Goal: Task Accomplishment & Management: Use online tool/utility

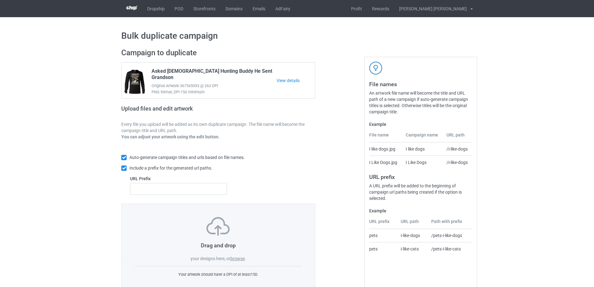
click at [242, 258] on label "browse" at bounding box center [237, 258] width 14 height 5
click at [0, 0] on input "browse" at bounding box center [0, 0] width 0 height 0
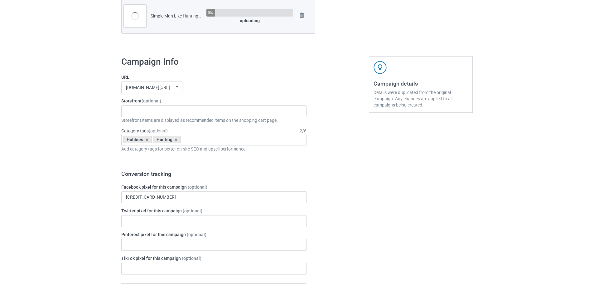
scroll to position [530, 0]
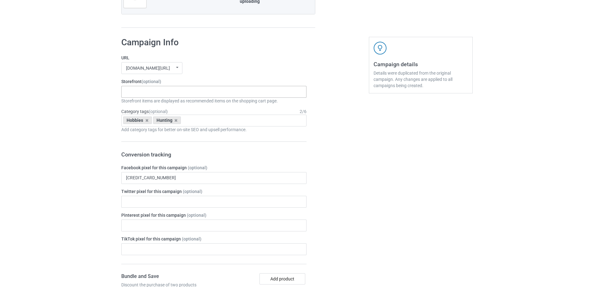
click at [140, 91] on div "Gifts For Bikers No Hobby [DATE] Hide And Seek World Champion Sasquatch I Love …" at bounding box center [213, 92] width 185 height 12
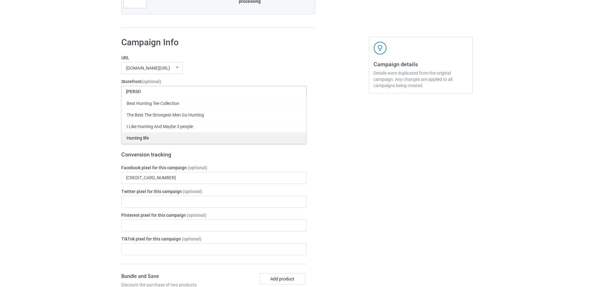
type input "[PERSON_NAME]"
click at [136, 135] on div "Hunting life" at bounding box center [214, 138] width 185 height 12
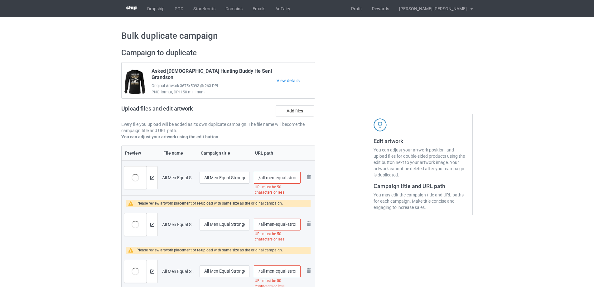
drag, startPoint x: 275, startPoint y: 179, endPoint x: 261, endPoint y: 177, distance: 14.4
click at [261, 177] on input "/all-men-equal-strongest-can-go-hunting-eighties-gift" at bounding box center [277, 178] width 47 height 12
type input "/equal-strongest-can-go-hunting-eighties-gift"
drag, startPoint x: 276, startPoint y: 225, endPoint x: 260, endPoint y: 225, distance: 15.9
click at [260, 225] on input "/all-men-equal-strongest-can-go-hunting-nineties-gift" at bounding box center [277, 224] width 47 height 12
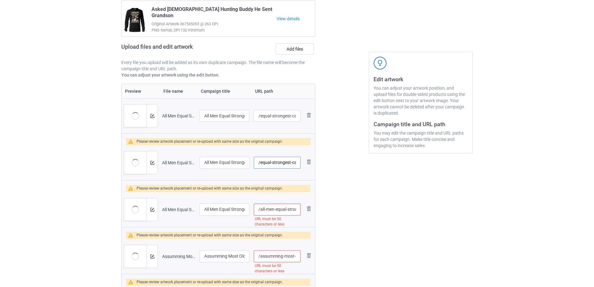
scroll to position [62, 0]
type input "/equal-strongest-can-go-hunting-nineties-gift"
drag, startPoint x: 276, startPoint y: 209, endPoint x: 260, endPoint y: 209, distance: 15.3
click at [260, 209] on input "/all-men-equal-strongest-can-go-hunting-seventies-gift" at bounding box center [277, 209] width 47 height 12
type input "/equal-strongest-can-go-hunting-seventies-gift"
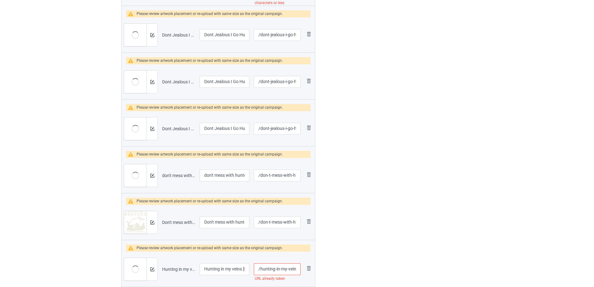
scroll to position [437, 0]
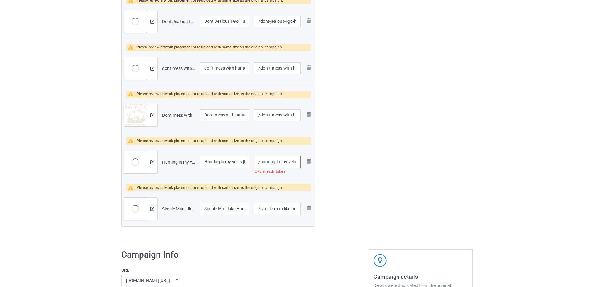
click at [285, 162] on input "/hunting-in-my-veins-jesus-in-my-heart" at bounding box center [277, 162] width 47 height 12
type input "/hunting-in-veins-jesus-in-my-heart"
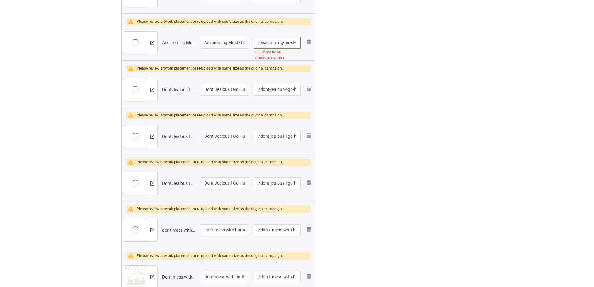
scroll to position [218, 0]
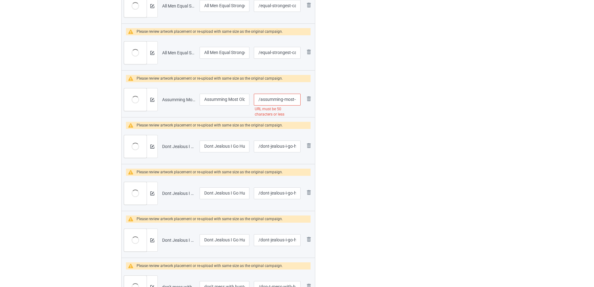
click at [287, 102] on input "/assumming-most-old-men-first-mistake-hunting-gift-men" at bounding box center [277, 100] width 47 height 12
click at [355, 145] on div at bounding box center [342, 143] width 45 height 637
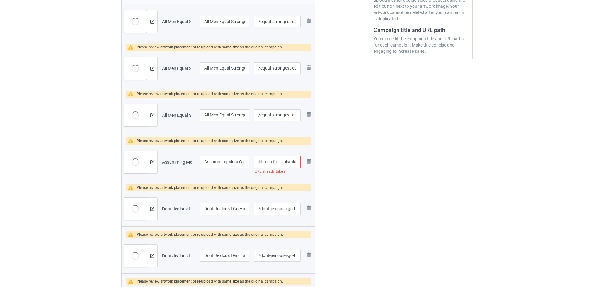
scroll to position [0, 64]
drag, startPoint x: 283, startPoint y: 165, endPoint x: 290, endPoint y: 166, distance: 6.6
click at [291, 166] on input "/assumming-most-old-men-first-mistake-hunting-gift" at bounding box center [277, 162] width 47 height 12
click at [280, 166] on input "/assumming-most-old-men-first-mistake-hunting-gift" at bounding box center [277, 162] width 47 height 12
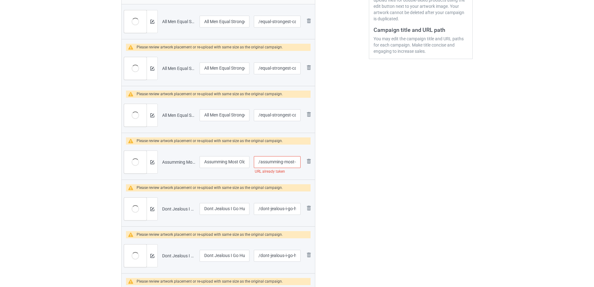
drag, startPoint x: 273, startPoint y: 162, endPoint x: 239, endPoint y: 158, distance: 33.6
click at [238, 158] on tr "Preview and edit artwork Assumming Most Old Men First Mistake Hunting Gift Men.…" at bounding box center [218, 161] width 193 height 35
click at [290, 162] on input "/assumming-most-old-men-first-mistake-hunting-gift" at bounding box center [277, 162] width 47 height 12
click at [293, 162] on input "/assumming-most-old-men-first-mistake-hunting-gift" at bounding box center [277, 162] width 47 height 12
type input "/assumming-old-men-first-mistake-hunting-gift"
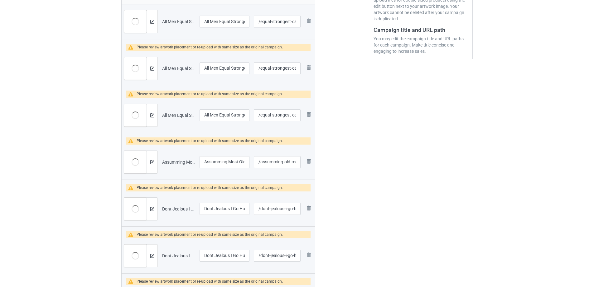
click at [334, 180] on div at bounding box center [342, 206] width 45 height 637
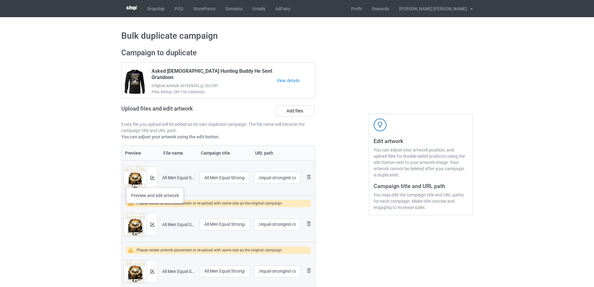
click at [155, 181] on div at bounding box center [152, 177] width 11 height 22
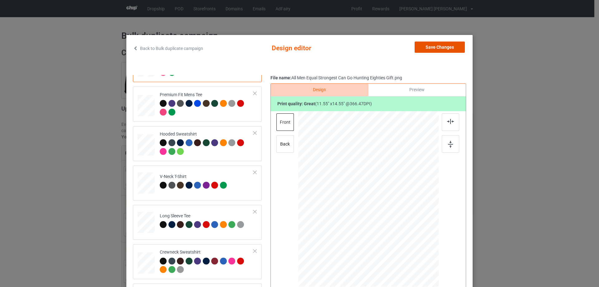
click at [440, 48] on button "Save Changes" at bounding box center [439, 46] width 50 height 11
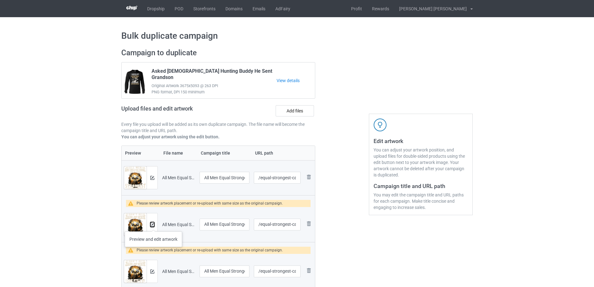
click at [153, 225] on img at bounding box center [152, 224] width 4 height 4
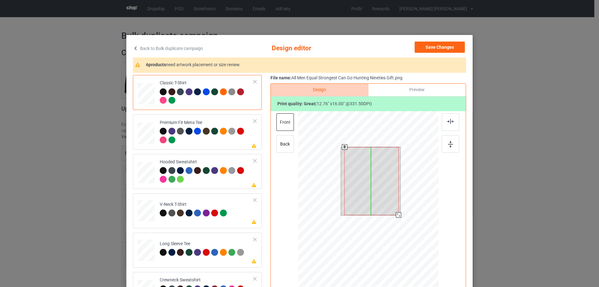
click at [393, 213] on div at bounding box center [371, 181] width 54 height 68
click at [394, 215] on div at bounding box center [396, 212] width 5 height 5
click at [382, 169] on div at bounding box center [371, 179] width 52 height 65
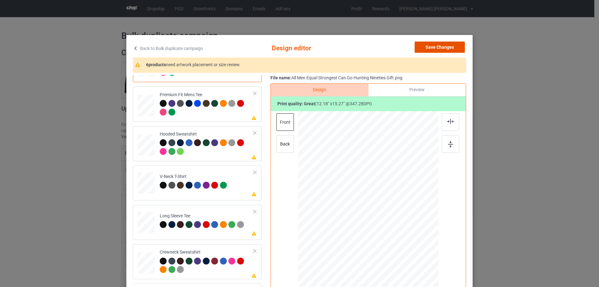
click at [437, 45] on button "Save Changes" at bounding box center [439, 46] width 50 height 11
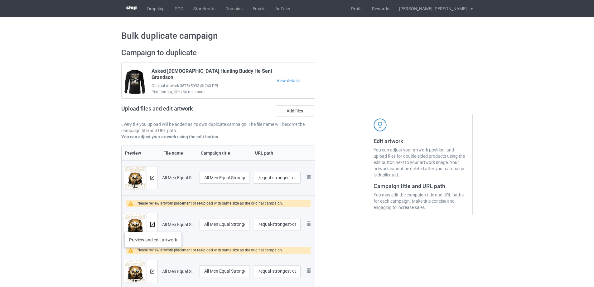
click at [153, 225] on img at bounding box center [152, 224] width 4 height 4
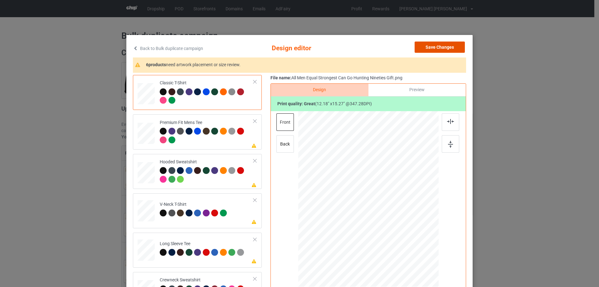
click at [431, 47] on button "Save Changes" at bounding box center [439, 46] width 50 height 11
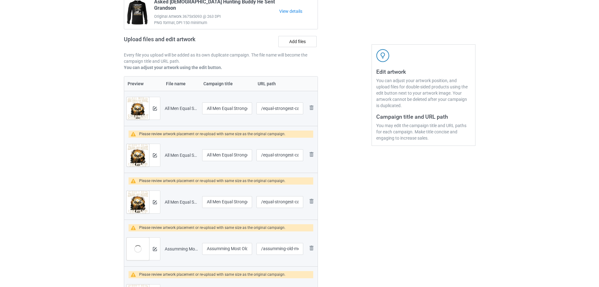
scroll to position [94, 0]
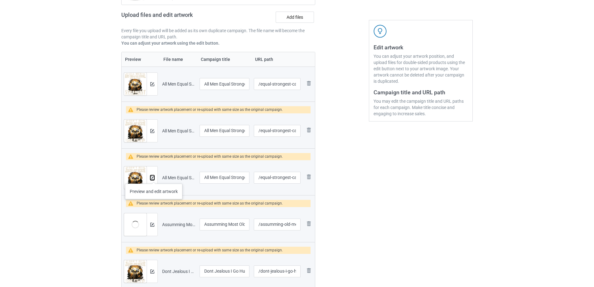
click at [154, 177] on img at bounding box center [152, 178] width 4 height 4
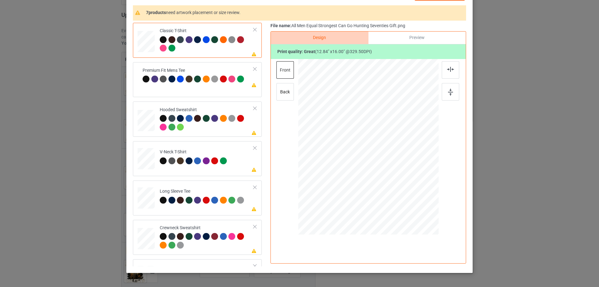
scroll to position [73, 0]
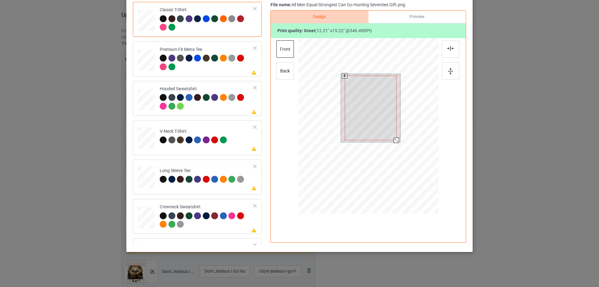
click at [395, 140] on div at bounding box center [396, 140] width 5 height 5
click at [378, 104] on div at bounding box center [371, 106] width 52 height 65
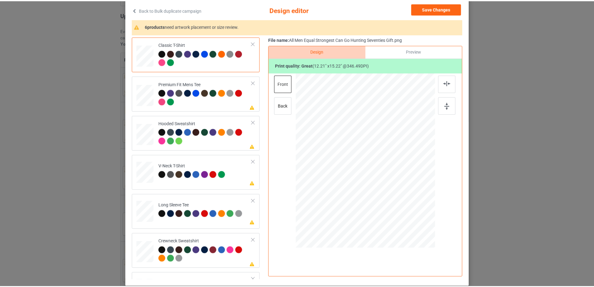
scroll to position [0, 0]
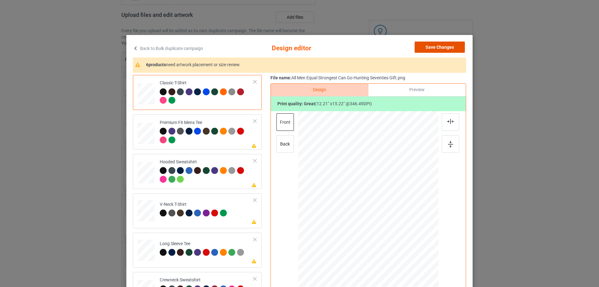
click at [433, 44] on button "Save Changes" at bounding box center [439, 46] width 50 height 11
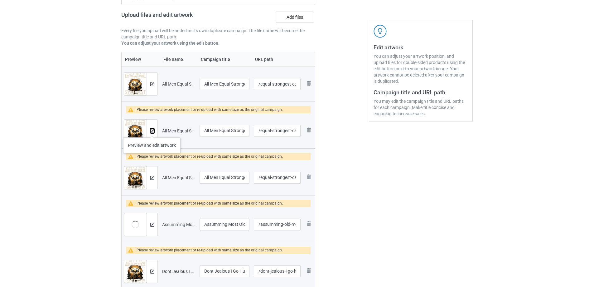
click at [152, 131] on img at bounding box center [152, 131] width 4 height 4
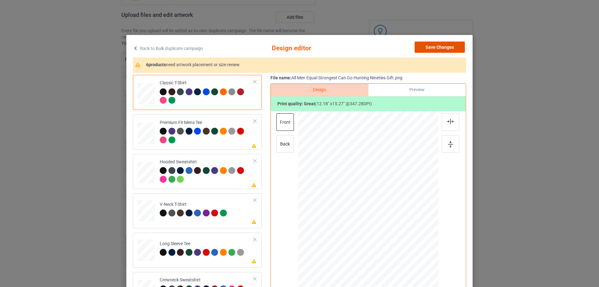
click at [440, 44] on button "Save Changes" at bounding box center [439, 46] width 50 height 11
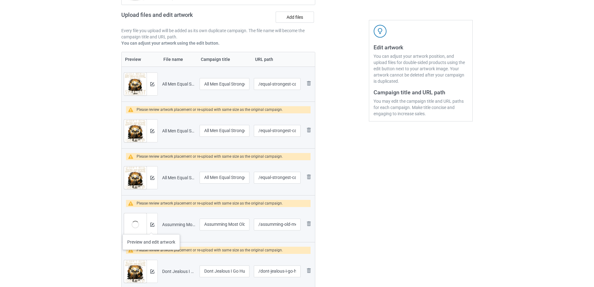
click at [151, 228] on div at bounding box center [152, 224] width 11 height 22
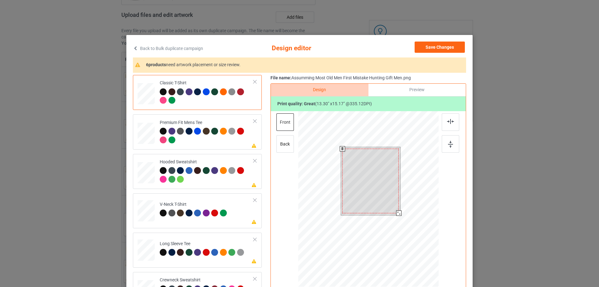
click at [396, 213] on div at bounding box center [398, 212] width 5 height 5
click at [379, 184] on div at bounding box center [370, 179] width 56 height 64
click at [397, 211] on div at bounding box center [397, 210] width 5 height 5
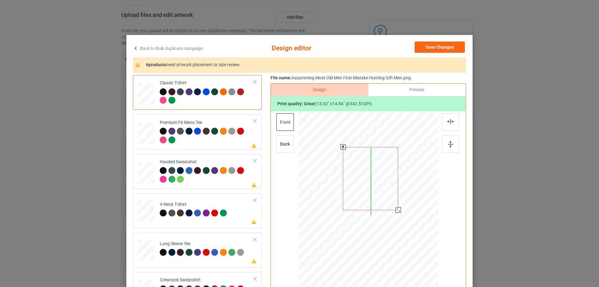
drag, startPoint x: 386, startPoint y: 192, endPoint x: 439, endPoint y: 106, distance: 100.9
click at [386, 189] on div at bounding box center [370, 178] width 55 height 63
click at [448, 47] on button "Save Changes" at bounding box center [439, 46] width 50 height 11
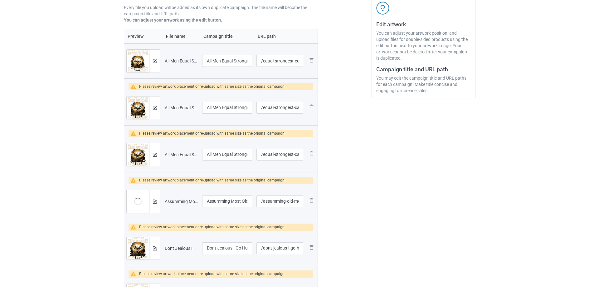
scroll to position [156, 0]
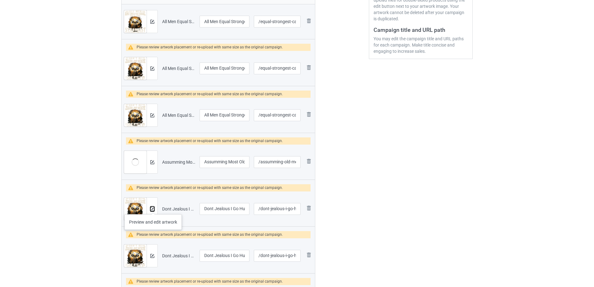
click at [153, 208] on img at bounding box center [152, 209] width 4 height 4
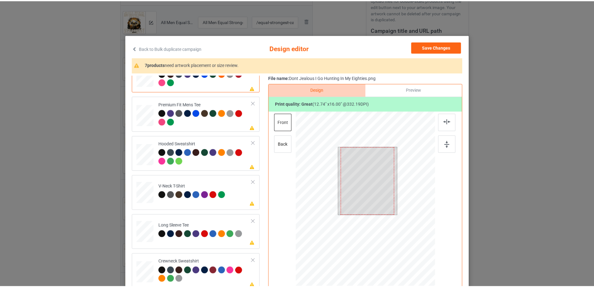
scroll to position [28, 0]
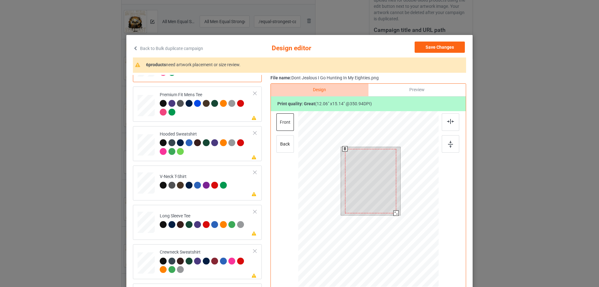
drag, startPoint x: 395, startPoint y: 215, endPoint x: 393, endPoint y: 212, distance: 3.4
click at [393, 212] on div at bounding box center [395, 212] width 5 height 5
click at [381, 181] on div at bounding box center [370, 179] width 51 height 64
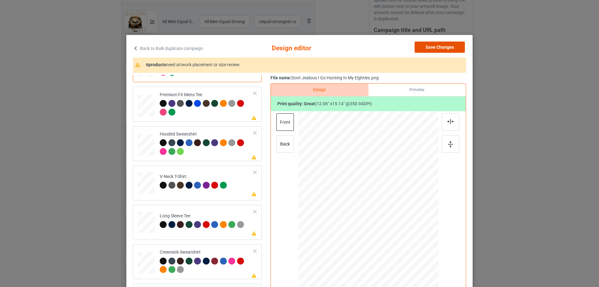
click at [442, 49] on button "Save Changes" at bounding box center [439, 46] width 50 height 11
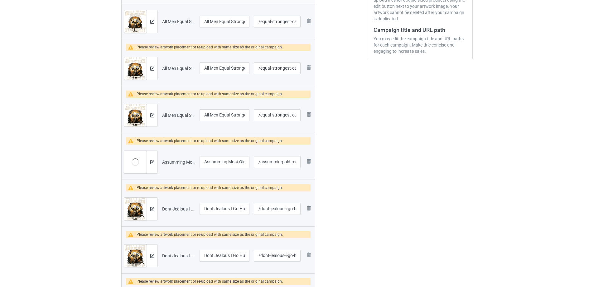
scroll to position [187, 0]
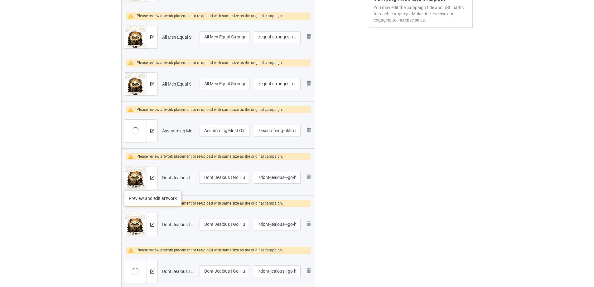
click at [153, 184] on div at bounding box center [152, 177] width 11 height 22
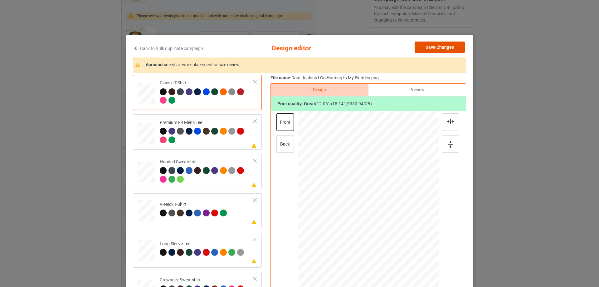
click at [440, 49] on button "Save Changes" at bounding box center [439, 46] width 50 height 11
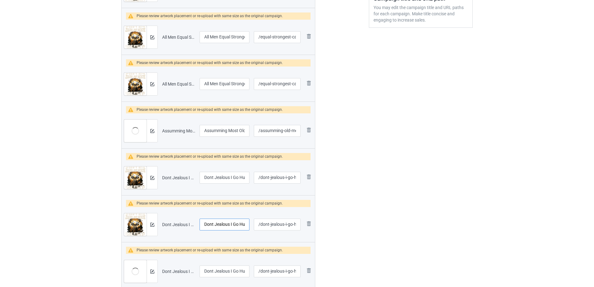
scroll to position [0, 39]
drag, startPoint x: 230, startPoint y: 228, endPoint x: 325, endPoint y: 226, distance: 94.5
click at [325, 226] on div "Campaign to duplicate Asked God Hunting Buddy He Sent Grandson Original Artwork…" at bounding box center [297, 175] width 360 height 637
drag, startPoint x: 225, startPoint y: 178, endPoint x: 366, endPoint y: 193, distance: 142.6
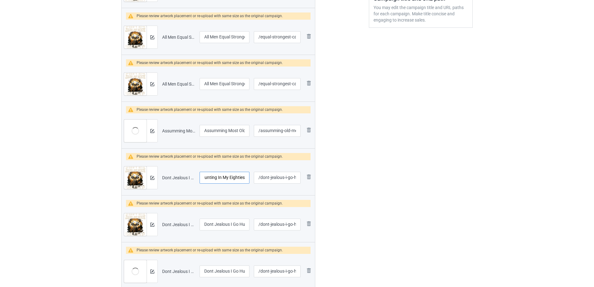
click at [366, 193] on div "Campaign to duplicate Asked God Hunting Buddy He Sent Grandson Original Artwork…" at bounding box center [297, 175] width 360 height 637
click at [152, 225] on img at bounding box center [152, 224] width 4 height 4
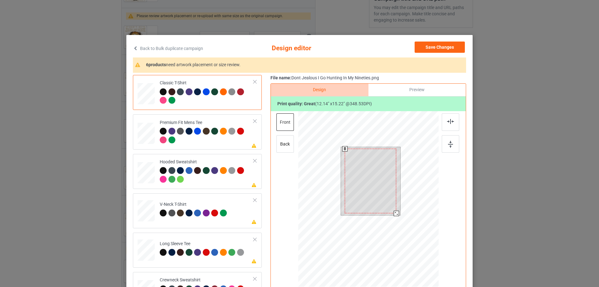
click at [394, 213] on div at bounding box center [396, 212] width 5 height 5
click at [380, 180] on div at bounding box center [370, 180] width 51 height 65
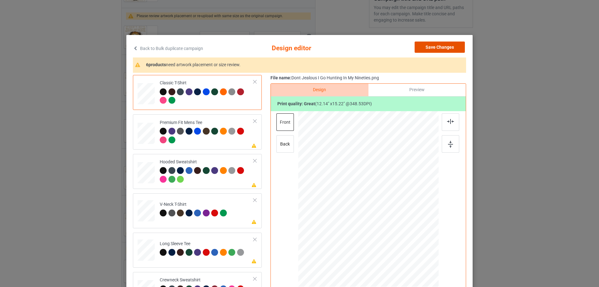
click at [430, 47] on button "Save Changes" at bounding box center [439, 46] width 50 height 11
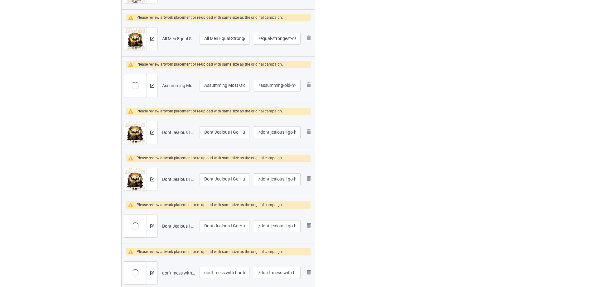
scroll to position [249, 0]
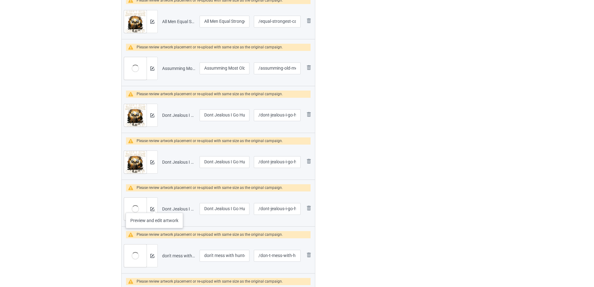
click at [154, 206] on div at bounding box center [152, 208] width 11 height 22
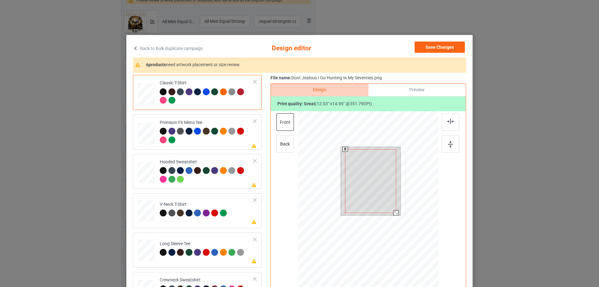
click at [395, 214] on div at bounding box center [395, 212] width 5 height 5
click at [382, 174] on div at bounding box center [370, 181] width 51 height 64
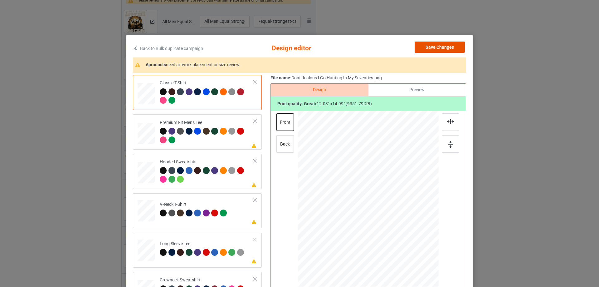
click at [432, 47] on button "Save Changes" at bounding box center [439, 46] width 50 height 11
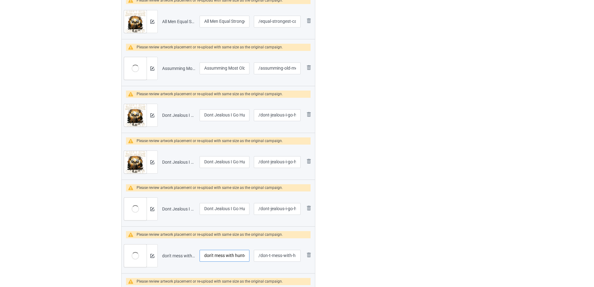
scroll to position [0, 40]
drag, startPoint x: 217, startPoint y: 254, endPoint x: 347, endPoint y: 262, distance: 130.5
click at [347, 262] on div "Campaign to duplicate Asked God Hunting Buddy He Sent Grandson Original Artwork…" at bounding box center [297, 112] width 360 height 637
drag, startPoint x: 229, startPoint y: 210, endPoint x: 372, endPoint y: 210, distance: 143.1
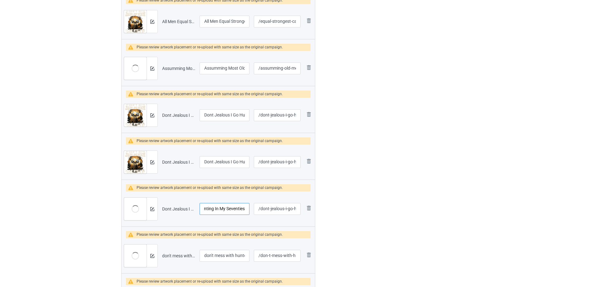
click at [372, 210] on div "Campaign to duplicate Asked God Hunting Buddy He Sent Grandson Original Artwork…" at bounding box center [297, 112] width 360 height 637
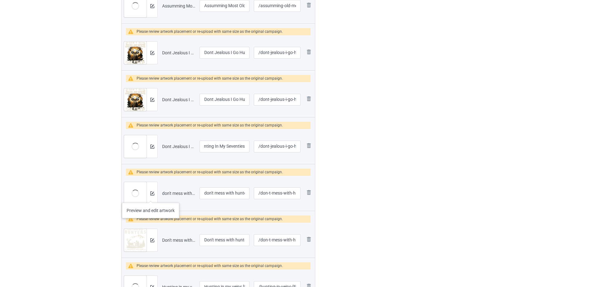
scroll to position [0, 0]
click at [151, 196] on div at bounding box center [152, 193] width 11 height 22
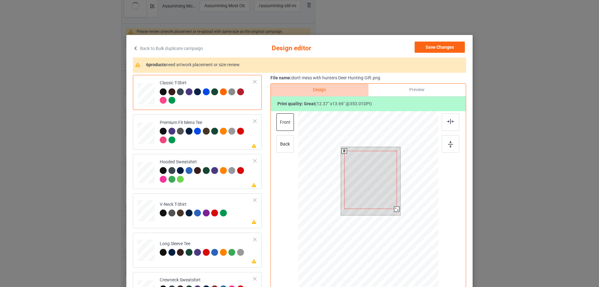
drag, startPoint x: 398, startPoint y: 212, endPoint x: 394, endPoint y: 208, distance: 5.1
click at [394, 208] on div at bounding box center [396, 208] width 5 height 5
click at [387, 170] on div at bounding box center [373, 176] width 52 height 58
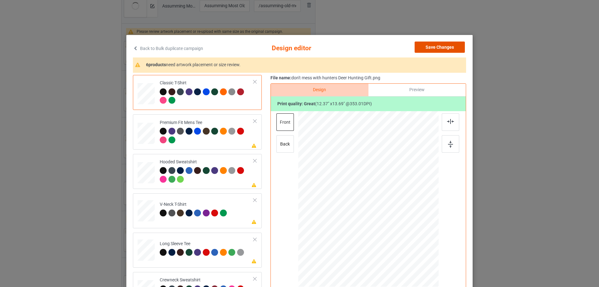
click at [440, 47] on button "Save Changes" at bounding box center [439, 46] width 50 height 11
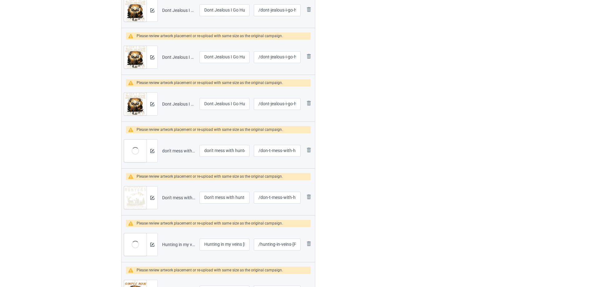
scroll to position [374, 0]
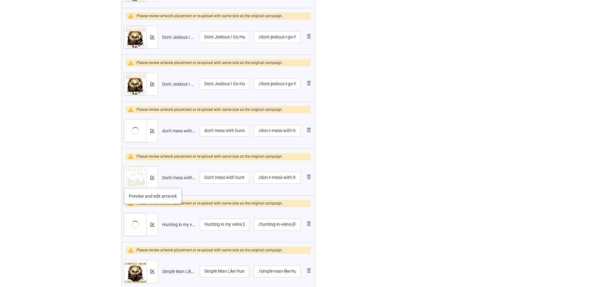
click at [153, 182] on div at bounding box center [152, 177] width 11 height 22
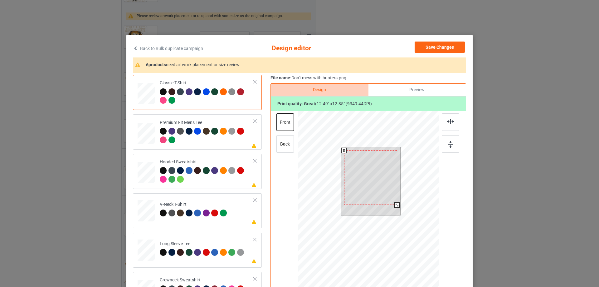
drag, startPoint x: 396, startPoint y: 209, endPoint x: 392, endPoint y: 207, distance: 4.8
click at [394, 207] on div at bounding box center [396, 204] width 5 height 5
drag, startPoint x: 373, startPoint y: 191, endPoint x: 373, endPoint y: 172, distance: 19.0
click at [373, 172] on div at bounding box center [370, 174] width 53 height 55
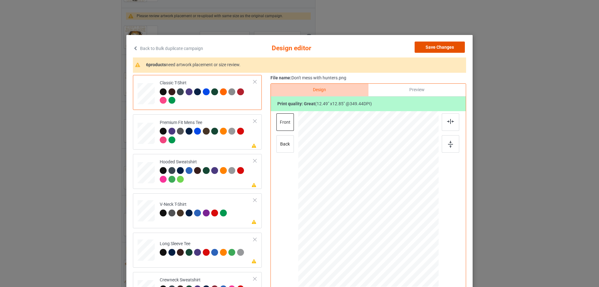
click at [441, 46] on button "Save Changes" at bounding box center [439, 46] width 50 height 11
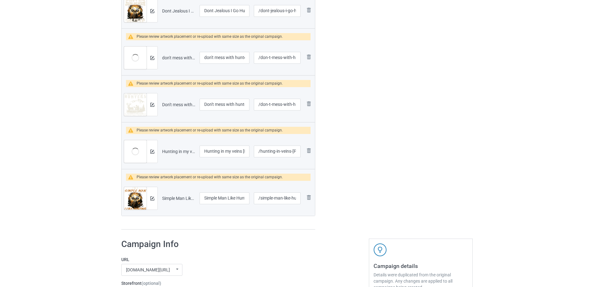
scroll to position [468, 0]
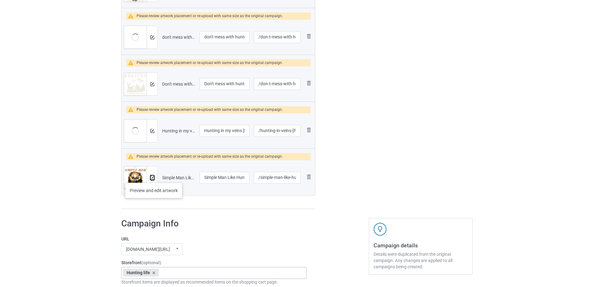
click at [154, 176] on img at bounding box center [152, 178] width 4 height 4
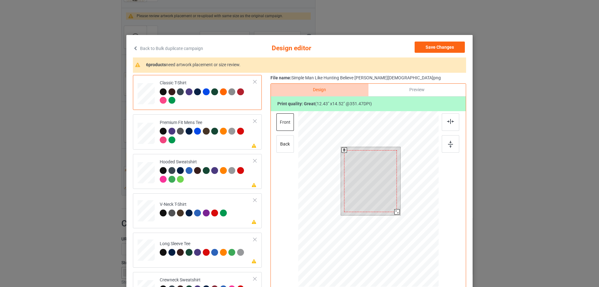
drag, startPoint x: 397, startPoint y: 215, endPoint x: 395, endPoint y: 211, distance: 4.3
click at [395, 211] on div at bounding box center [396, 211] width 5 height 5
click at [385, 174] on div at bounding box center [371, 178] width 53 height 62
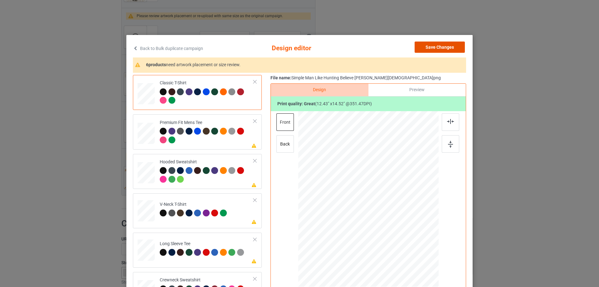
click at [433, 45] on button "Save Changes" at bounding box center [439, 46] width 50 height 11
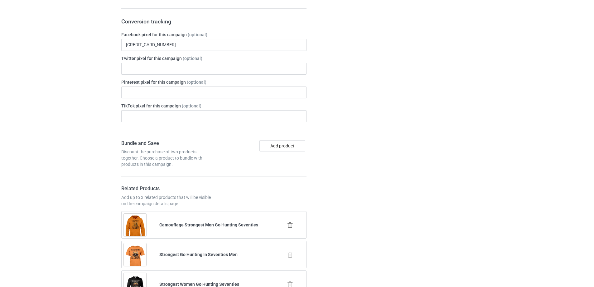
scroll to position [842, 0]
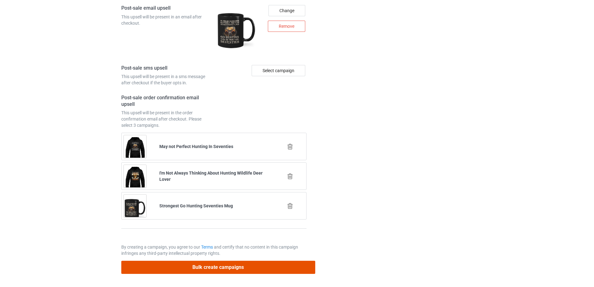
click at [220, 265] on button "Bulk create campaigns" at bounding box center [218, 266] width 194 height 13
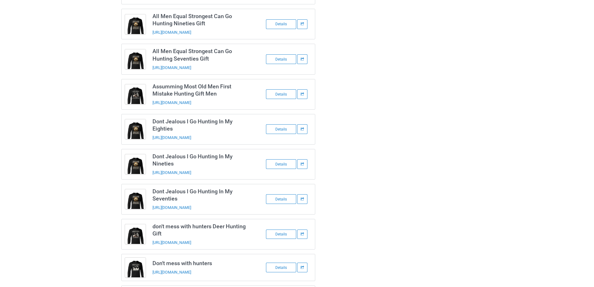
scroll to position [142, 0]
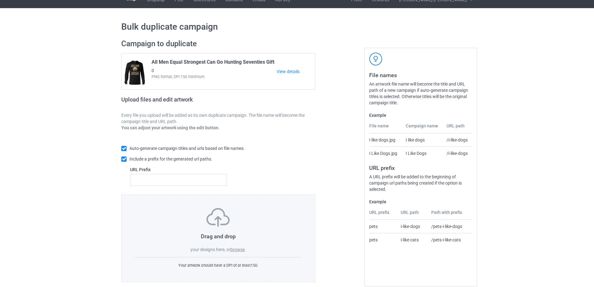
scroll to position [17, 0]
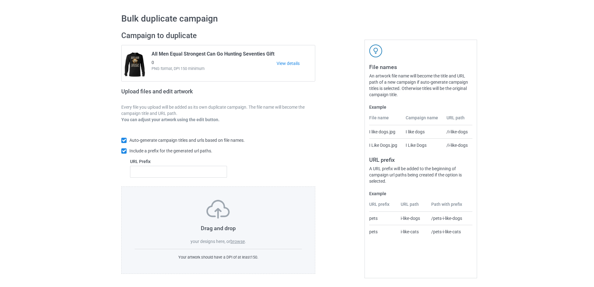
click at [239, 241] on label "browse" at bounding box center [237, 241] width 14 height 5
click at [0, 0] on input "browse" at bounding box center [0, 0] width 0 height 0
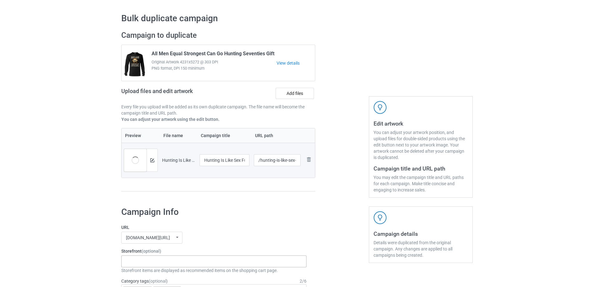
click at [157, 263] on div "Gifts For Bikers No Hobby [DATE] Hide And Seek World Champion Sasquatch I Love …" at bounding box center [213, 261] width 185 height 12
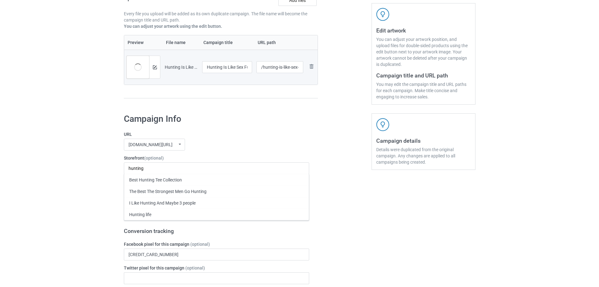
scroll to position [111, 0]
type input "hunting"
click at [163, 213] on div "Hunting life" at bounding box center [214, 214] width 185 height 12
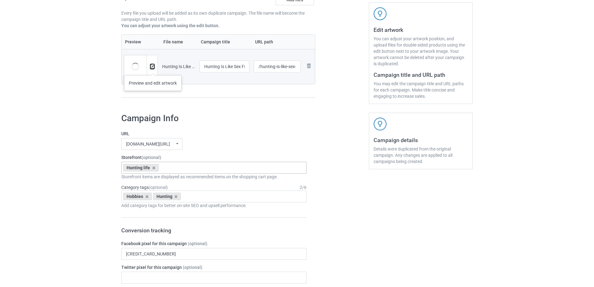
click at [153, 69] on button at bounding box center [152, 66] width 4 height 5
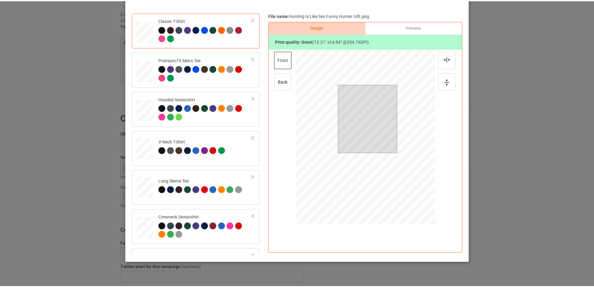
scroll to position [0, 0]
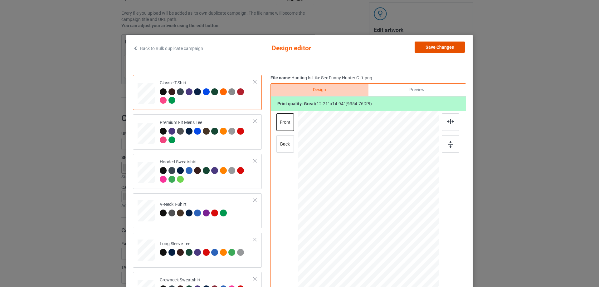
click at [428, 48] on button "Save Changes" at bounding box center [439, 46] width 50 height 11
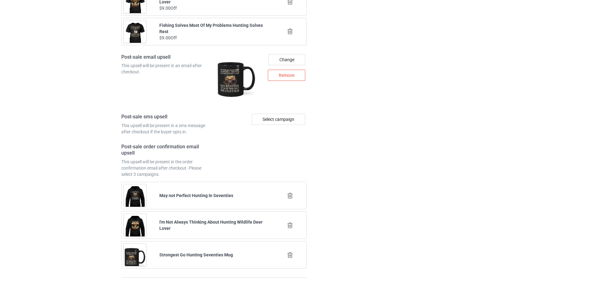
scroll to position [847, 0]
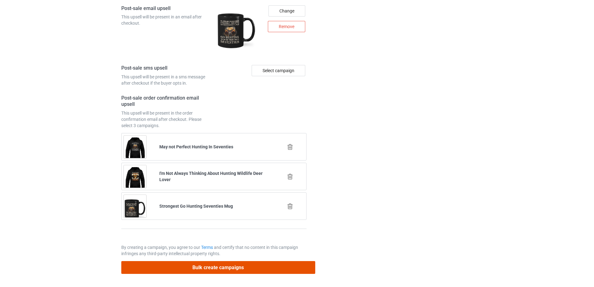
click at [224, 267] on button "Bulk create campaigns" at bounding box center [218, 267] width 194 height 13
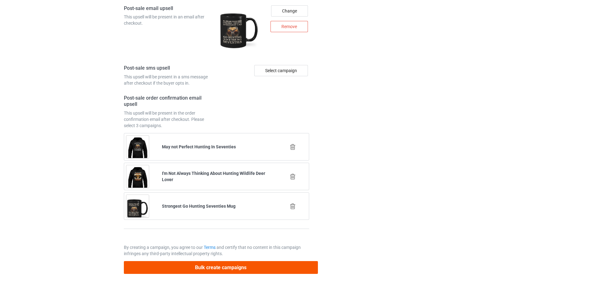
scroll to position [0, 0]
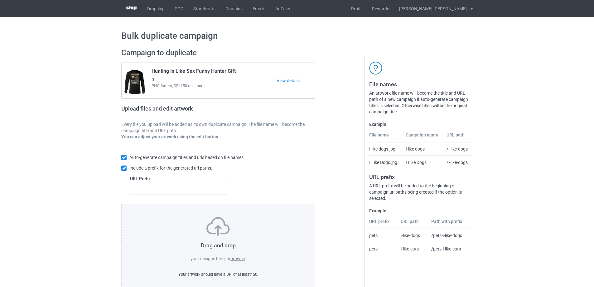
click at [242, 259] on label "browse" at bounding box center [237, 258] width 14 height 5
click at [0, 0] on input "browse" at bounding box center [0, 0] width 0 height 0
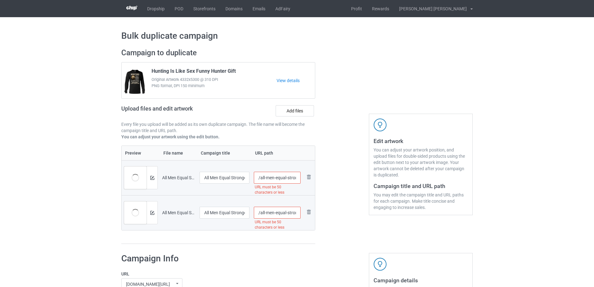
drag, startPoint x: 276, startPoint y: 178, endPoint x: 262, endPoint y: 177, distance: 14.2
click at [262, 177] on input "/all-men-equal-strongest-can-go-hunting-nineties-gift" at bounding box center [277, 178] width 47 height 12
drag, startPoint x: 286, startPoint y: 177, endPoint x: 260, endPoint y: 178, distance: 25.6
click at [260, 178] on input "/all-men-equal-strongest-can-go-hunting-nineties-gift" at bounding box center [277, 178] width 47 height 12
type input "/men-strongest-can-go-hunting-nineties-gift"
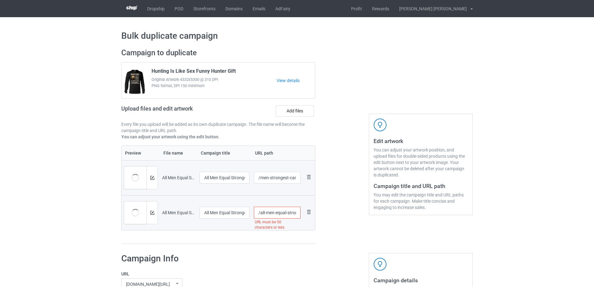
drag, startPoint x: 286, startPoint y: 212, endPoint x: 260, endPoint y: 214, distance: 26.5
click at [260, 214] on input "/all-men-equal-strongest-can-go-hunting-seventies-gift" at bounding box center [277, 212] width 47 height 12
type input "/men-strongest-can-go-hunting-seventies-gift"
click at [328, 197] on div at bounding box center [342, 146] width 45 height 205
click at [152, 181] on div at bounding box center [152, 177] width 11 height 22
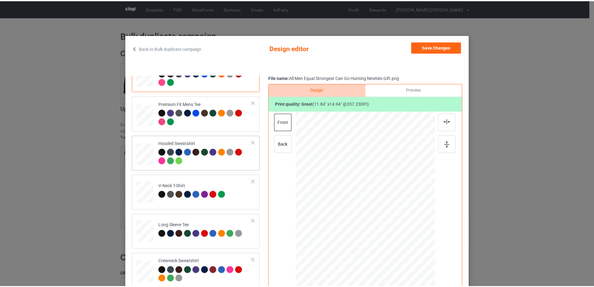
scroll to position [28, 0]
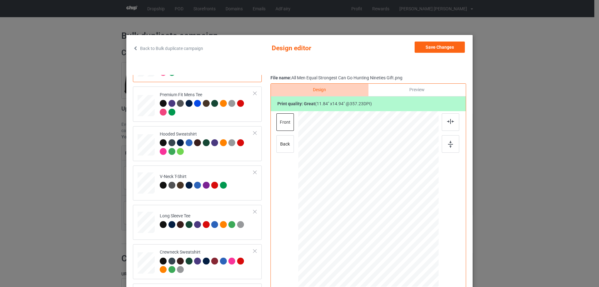
click at [437, 41] on div "Back to Bulk duplicate campaign Design editor Save Changes Classic T-Shirt Prem…" at bounding box center [299, 180] width 346 height 290
click at [430, 51] on button "Save Changes" at bounding box center [439, 46] width 50 height 11
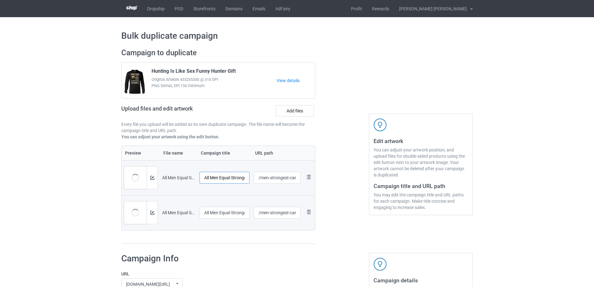
scroll to position [0, 63]
drag, startPoint x: 227, startPoint y: 179, endPoint x: 303, endPoint y: 174, distance: 76.2
click at [303, 174] on tr "Preview and edit artwork All Men Equal Strongest Can Go Hunting Nineties Gift.p…" at bounding box center [218, 177] width 193 height 35
click at [153, 214] on img at bounding box center [152, 212] width 4 height 4
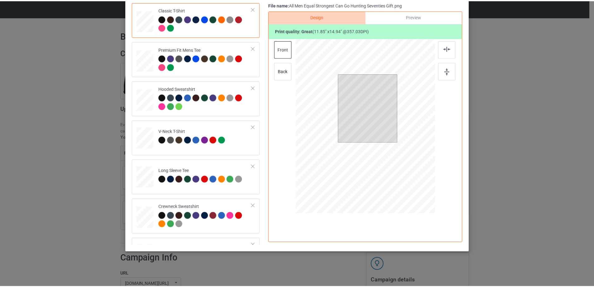
scroll to position [0, 0]
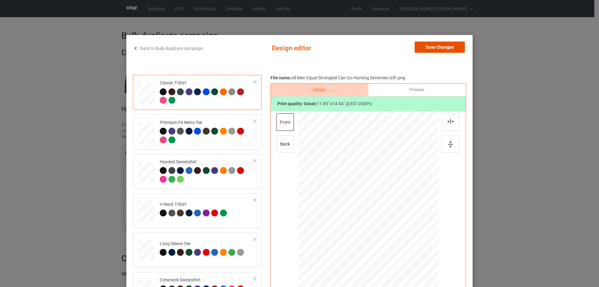
click at [436, 47] on button "Save Changes" at bounding box center [439, 46] width 50 height 11
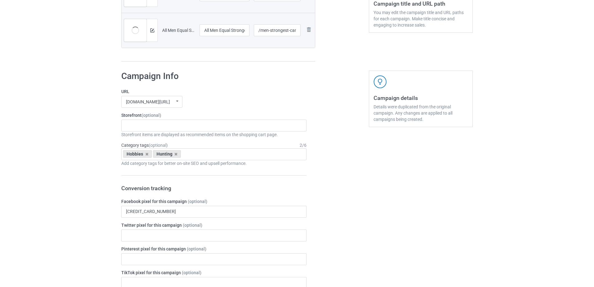
scroll to position [249, 0]
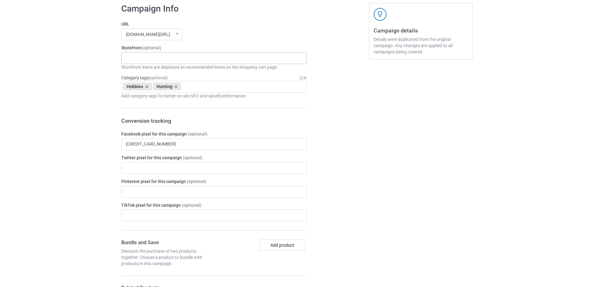
click at [149, 56] on div "Gifts For Bikers No Hobby [DATE] Hide And Seek World Champion Sasquatch I Love …" at bounding box center [213, 58] width 185 height 12
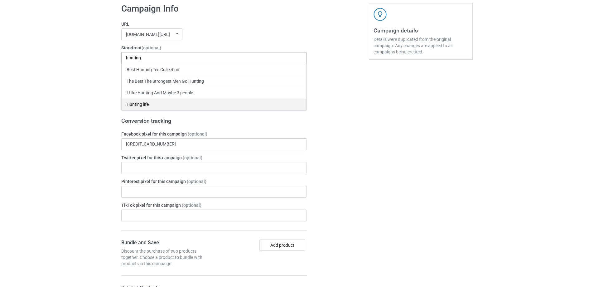
type input "hunting"
click at [144, 102] on div "Hunting life" at bounding box center [214, 104] width 185 height 12
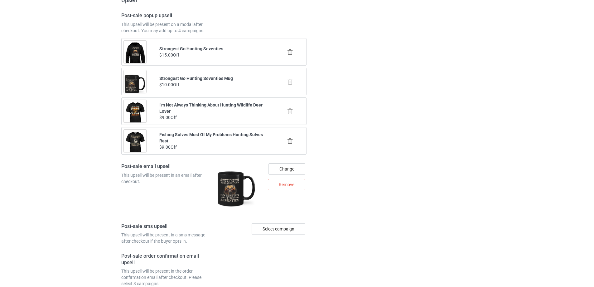
scroll to position [876, 0]
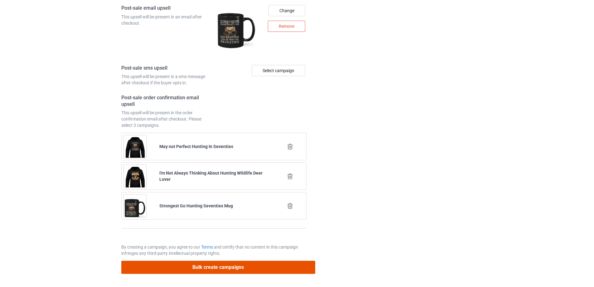
click at [221, 265] on button "Bulk create campaigns" at bounding box center [218, 266] width 194 height 13
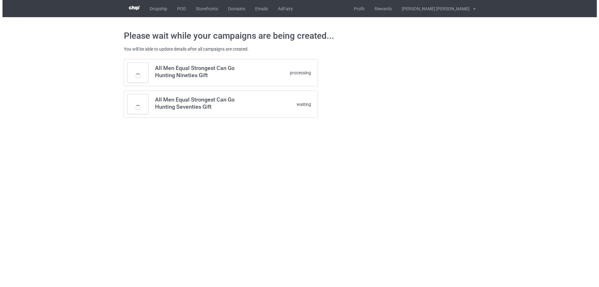
scroll to position [0, 0]
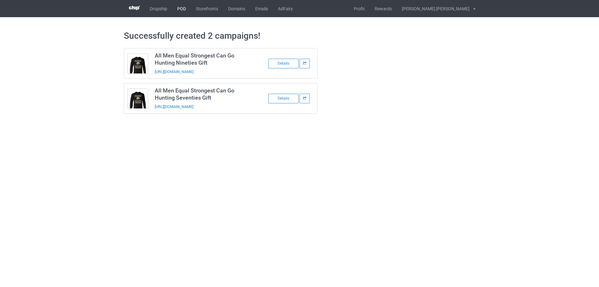
click at [180, 6] on link "POD" at bounding box center [181, 8] width 19 height 17
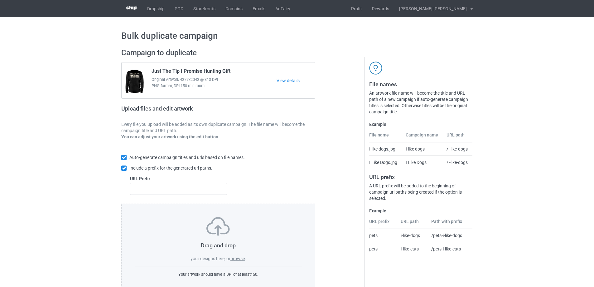
click at [231, 260] on label "browse" at bounding box center [237, 258] width 14 height 5
click at [0, 0] on input "browse" at bounding box center [0, 0] width 0 height 0
click at [137, 188] on input "text" at bounding box center [178, 189] width 97 height 12
type input "b-"
click at [236, 259] on label "browse" at bounding box center [237, 258] width 14 height 5
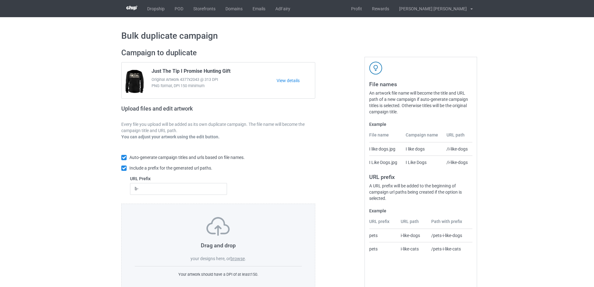
click at [0, 0] on input "browse" at bounding box center [0, 0] width 0 height 0
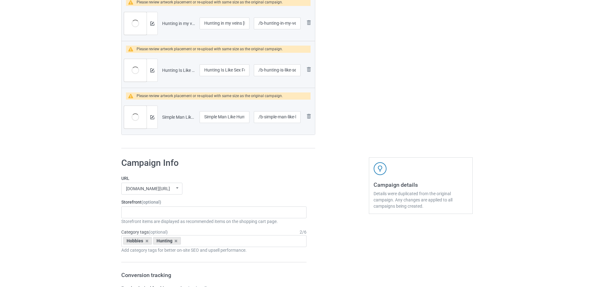
scroll to position [592, 0]
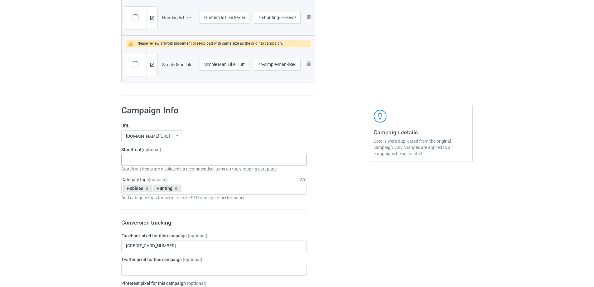
click at [192, 159] on div "Gifts For Bikers No Hobby [DATE] Hide And Seek World Champion Sasquatch I Love …" at bounding box center [213, 160] width 185 height 12
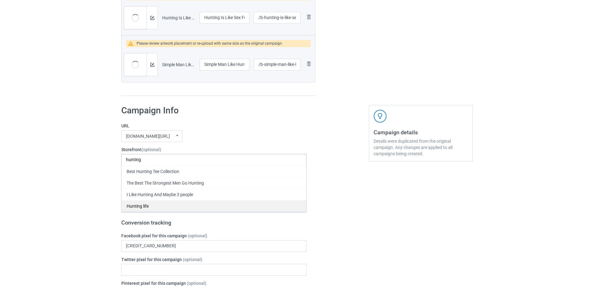
type input "hunting"
click at [155, 207] on div "Hunting life" at bounding box center [214, 206] width 185 height 12
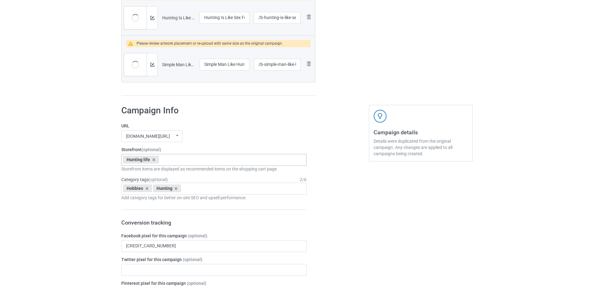
click at [517, 133] on div "Bulk duplicate campaign Campaign to duplicate Just The Tip I Promise Hunting Gi…" at bounding box center [297, 219] width 594 height 1589
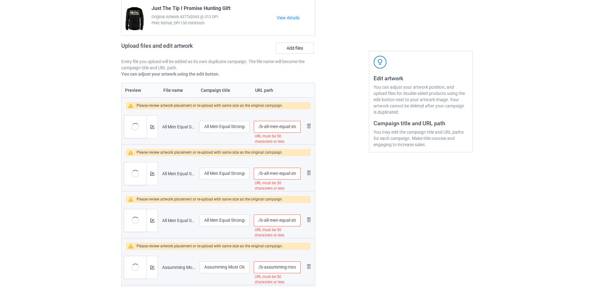
scroll to position [62, 0]
click at [268, 128] on input "/b-all-men-equal-strongest-can-go-hunting-eighties-gift" at bounding box center [277, 127] width 47 height 12
type input "/b-men-equal-strongest-can-go-hunting-eighties-gift"
click at [269, 174] on input "/b-all-men-equal-strongest-can-go-hunting-nineties-gift" at bounding box center [277, 174] width 47 height 12
type input "/b-men-equal-strongest-can-go-hunting-nineties-gift"
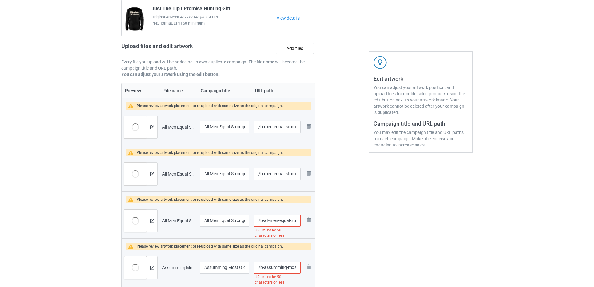
click at [268, 223] on input "/b-all-men-equal-strongest-can-go-hunting-seventies-gift" at bounding box center [277, 221] width 47 height 12
click at [283, 221] on input "/b-men-equal-strongest-can-go-hunting-seventies-gift" at bounding box center [277, 221] width 47 height 12
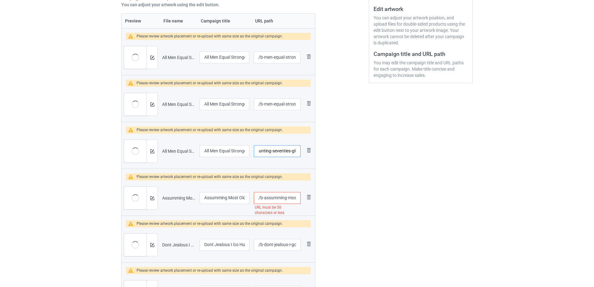
scroll to position [156, 0]
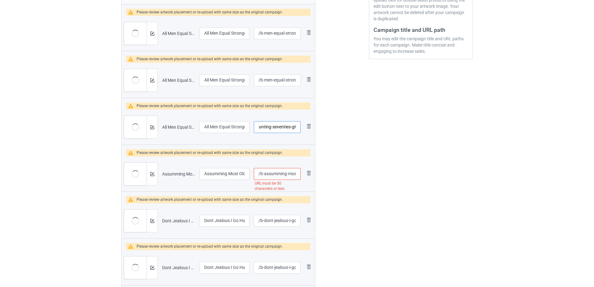
type input "/b-men-equal-strongest-can-go-hunting-seventies-gif"
click at [285, 173] on input "/b-assumming-most-old-men-first-mistake-hunting-gift-men" at bounding box center [277, 174] width 47 height 12
click at [335, 182] on div at bounding box center [342, 212] width 45 height 649
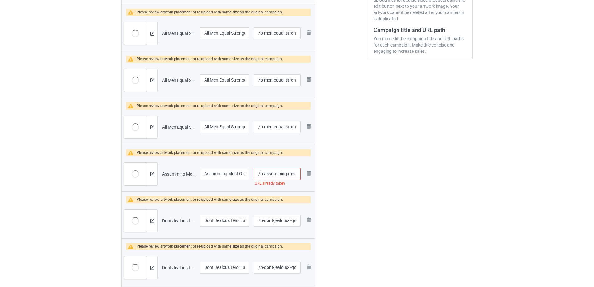
click at [290, 177] on input "/b-assumming-most-old-men-first-mistake-hunting" at bounding box center [277, 174] width 47 height 12
type input "/b-assumming-old-men-first-mistake-hunting"
click at [367, 206] on div "Edit artwork You can adjust your artwork position, and upload files for double-…" at bounding box center [421, 212] width 113 height 649
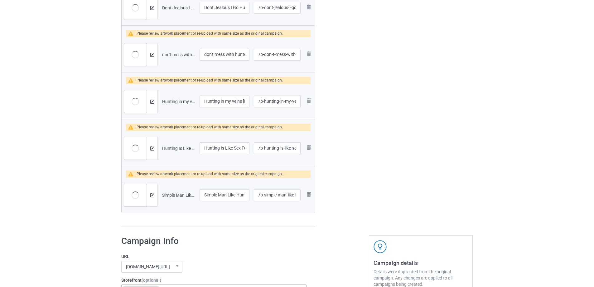
scroll to position [405, 0]
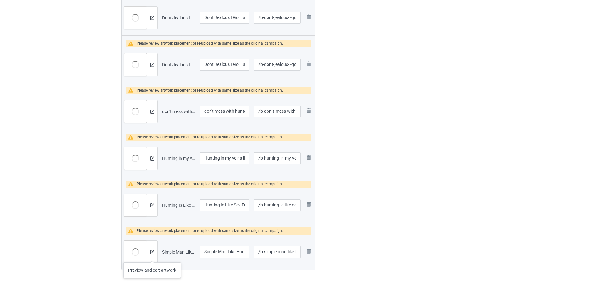
click at [152, 256] on div at bounding box center [152, 251] width 11 height 22
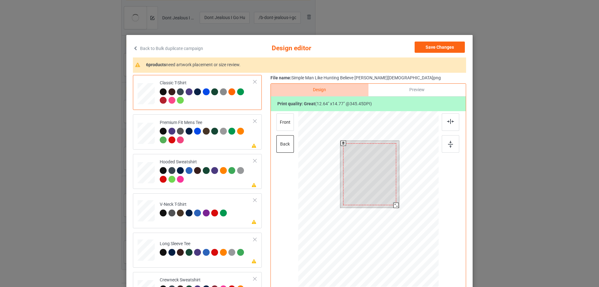
drag, startPoint x: 396, startPoint y: 207, endPoint x: 390, endPoint y: 207, distance: 5.9
click at [390, 207] on div at bounding box center [369, 174] width 59 height 67
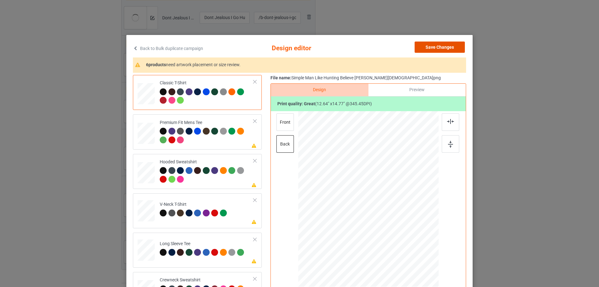
click at [445, 47] on button "Save Changes" at bounding box center [439, 46] width 50 height 11
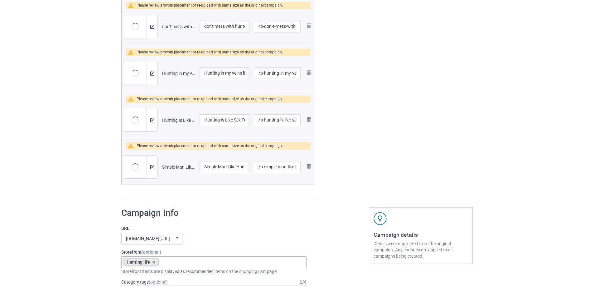
scroll to position [499, 0]
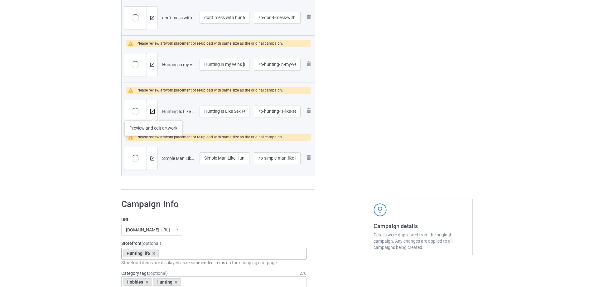
click at [153, 114] on button at bounding box center [152, 111] width 4 height 5
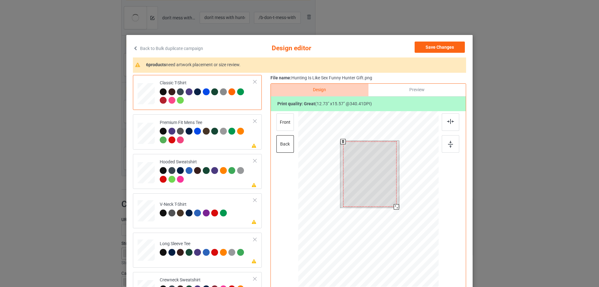
click at [394, 207] on div at bounding box center [396, 206] width 5 height 5
click at [393, 206] on div at bounding box center [395, 205] width 5 height 5
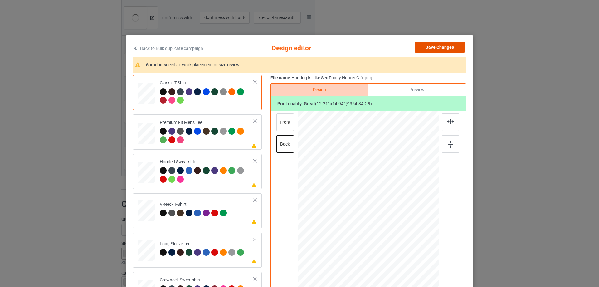
click at [436, 47] on button "Save Changes" at bounding box center [439, 46] width 50 height 11
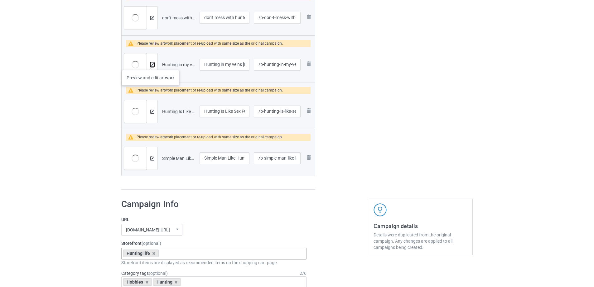
click at [151, 64] on img at bounding box center [152, 65] width 4 height 4
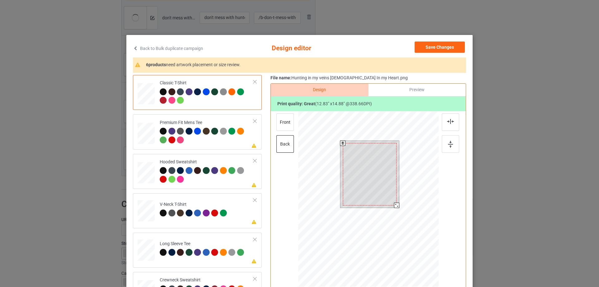
drag, startPoint x: 397, startPoint y: 208, endPoint x: 392, endPoint y: 208, distance: 5.0
click at [394, 208] on div at bounding box center [396, 204] width 5 height 5
click at [439, 45] on button "Save Changes" at bounding box center [439, 46] width 50 height 11
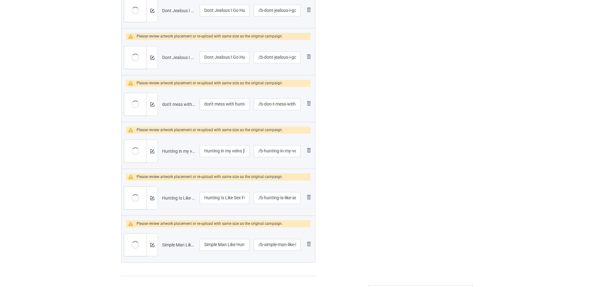
scroll to position [405, 0]
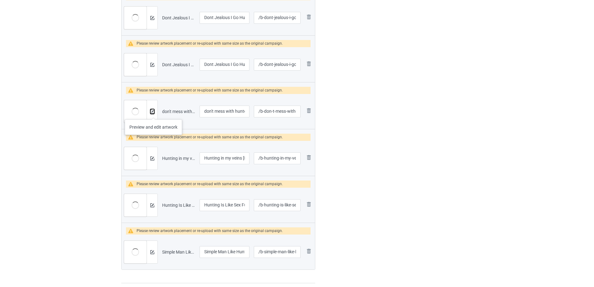
click at [153, 113] on img at bounding box center [152, 111] width 4 height 4
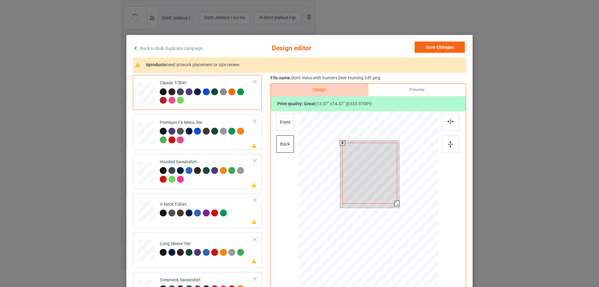
drag, startPoint x: 396, startPoint y: 207, endPoint x: 391, endPoint y: 205, distance: 6.0
click at [391, 205] on div at bounding box center [369, 174] width 59 height 67
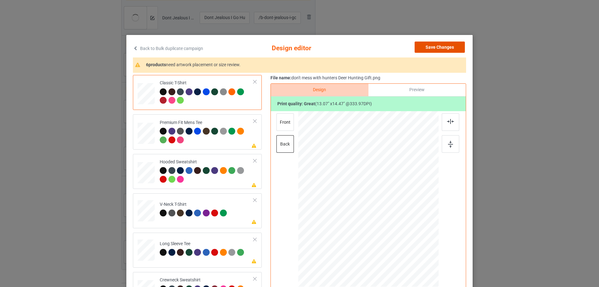
click at [444, 46] on button "Save Changes" at bounding box center [439, 46] width 50 height 11
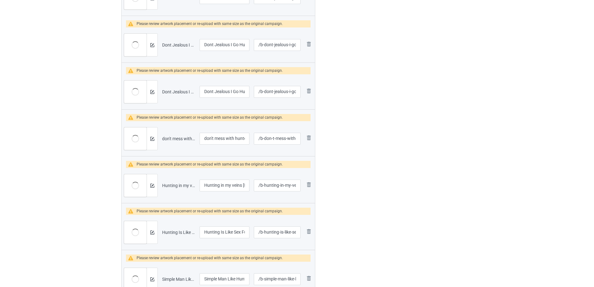
scroll to position [374, 0]
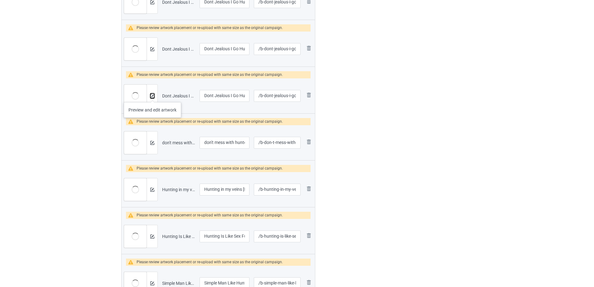
click at [152, 96] on img at bounding box center [152, 96] width 4 height 4
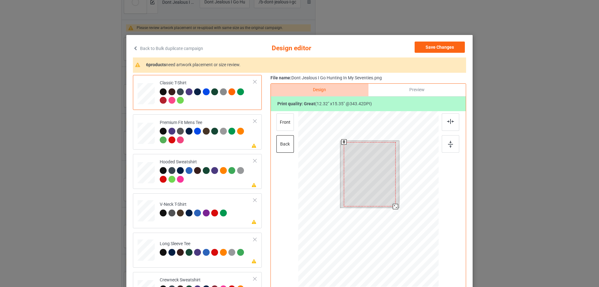
drag, startPoint x: 395, startPoint y: 208, endPoint x: 391, endPoint y: 208, distance: 3.8
click at [393, 208] on div at bounding box center [395, 206] width 5 height 5
click at [379, 177] on div at bounding box center [369, 174] width 51 height 64
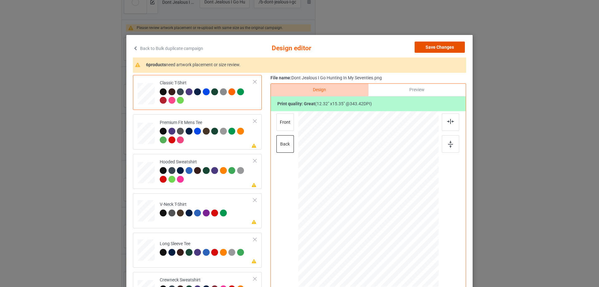
click at [443, 47] on button "Save Changes" at bounding box center [439, 46] width 50 height 11
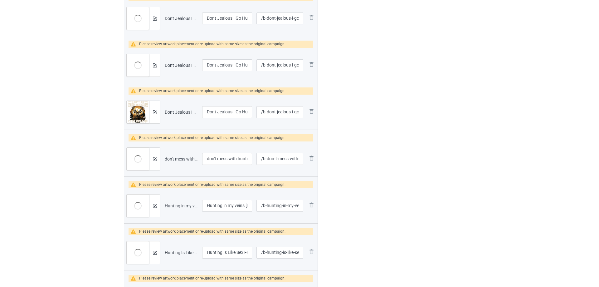
scroll to position [343, 0]
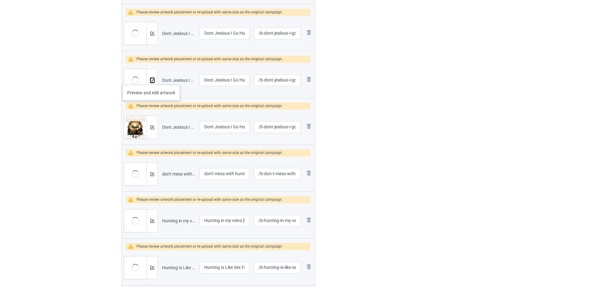
click at [151, 79] on img at bounding box center [152, 80] width 4 height 4
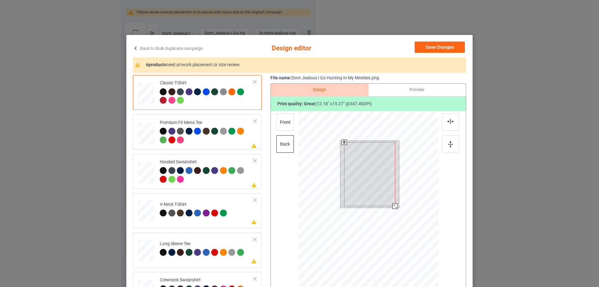
click at [392, 208] on div at bounding box center [394, 205] width 5 height 5
click at [379, 169] on div at bounding box center [370, 173] width 51 height 64
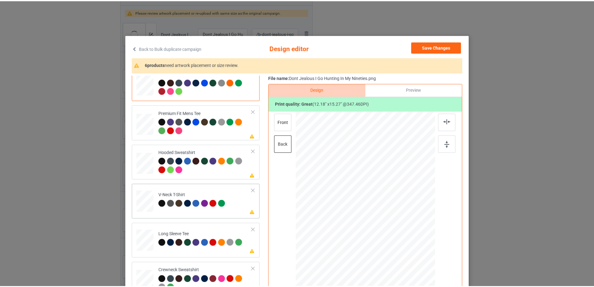
scroll to position [0, 0]
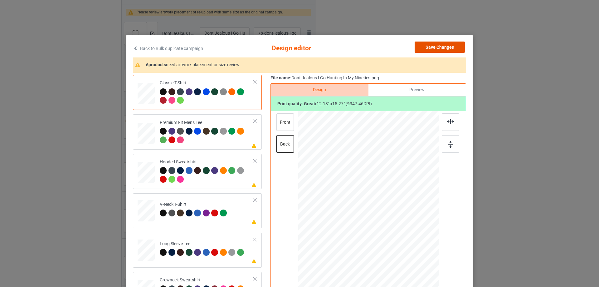
click at [443, 43] on button "Save Changes" at bounding box center [439, 46] width 50 height 11
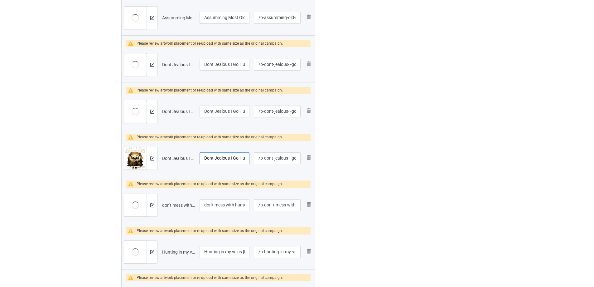
scroll to position [0, 42]
drag, startPoint x: 221, startPoint y: 158, endPoint x: 335, endPoint y: 159, distance: 114.4
click at [335, 159] on div "Campaign to duplicate Just The Tip I Promise Hunting Gift Original Artwork 4377…" at bounding box center [297, 56] width 360 height 649
drag, startPoint x: 221, startPoint y: 111, endPoint x: 336, endPoint y: 116, distance: 114.9
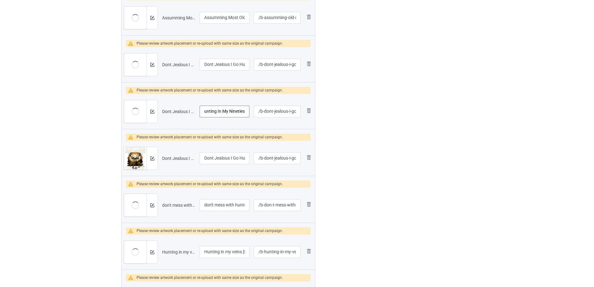
click at [336, 116] on div "Campaign to duplicate Just The Tip I Promise Hunting Gift Original Artwork 4377…" at bounding box center [297, 56] width 360 height 649
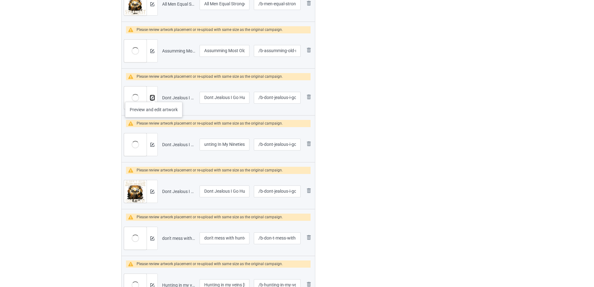
scroll to position [249, 0]
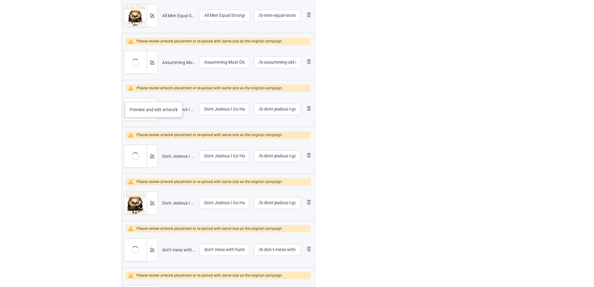
click at [154, 98] on div "Preview and edit artwork" at bounding box center [141, 109] width 34 height 23
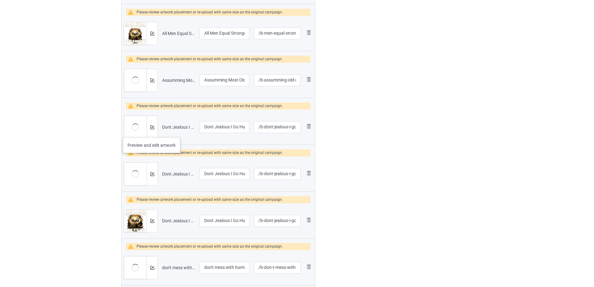
click at [152, 131] on div at bounding box center [152, 127] width 11 height 22
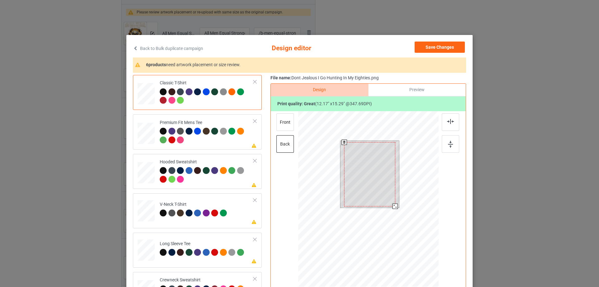
click at [392, 207] on div at bounding box center [394, 205] width 5 height 5
click at [378, 167] on div at bounding box center [369, 173] width 51 height 64
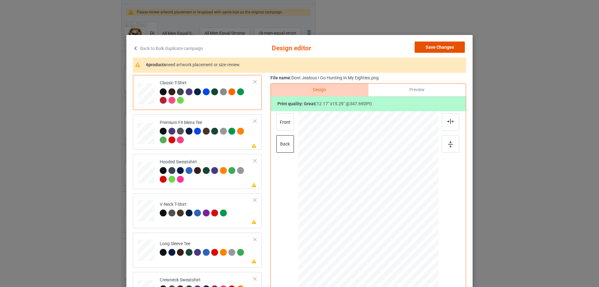
click at [447, 48] on button "Save Changes" at bounding box center [439, 46] width 50 height 11
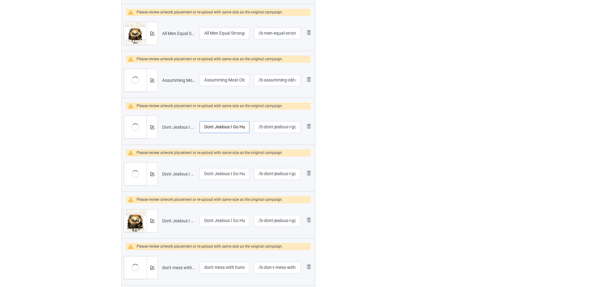
scroll to position [0, 39]
drag, startPoint x: 215, startPoint y: 127, endPoint x: 333, endPoint y: 129, distance: 117.6
click at [333, 129] on div "Campaign to duplicate Just The Tip I Promise Hunting Gift Original Artwork 4377…" at bounding box center [297, 118] width 360 height 649
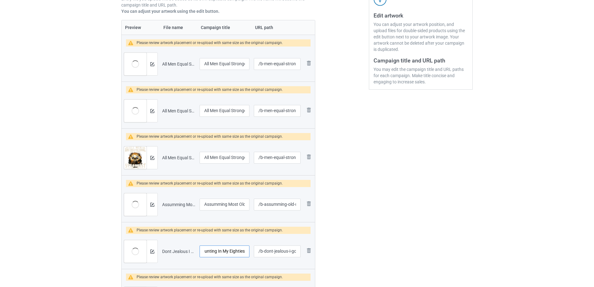
scroll to position [125, 0]
click at [150, 207] on button at bounding box center [152, 204] width 4 height 5
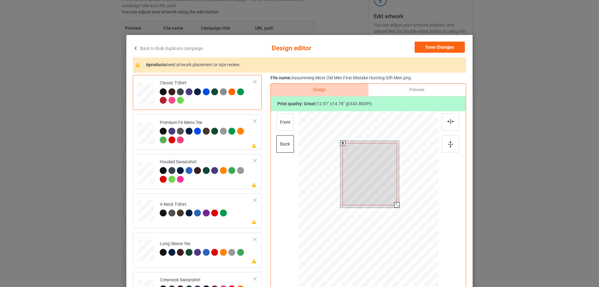
drag, startPoint x: 397, startPoint y: 207, endPoint x: 390, endPoint y: 208, distance: 6.6
click at [390, 208] on div at bounding box center [368, 199] width 140 height 177
click at [380, 170] on div at bounding box center [371, 172] width 54 height 62
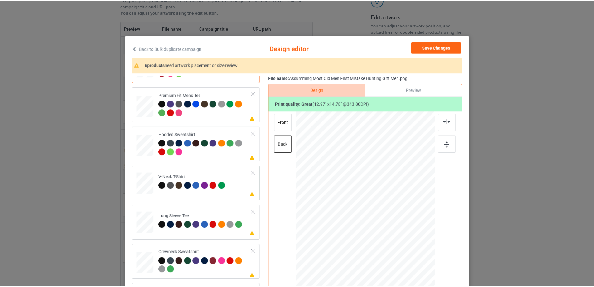
scroll to position [28, 0]
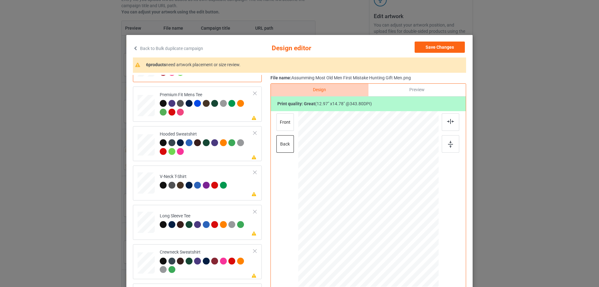
click at [447, 53] on div "Save Changes" at bounding box center [439, 48] width 51 height 14
click at [427, 47] on button "Save Changes" at bounding box center [439, 46] width 50 height 11
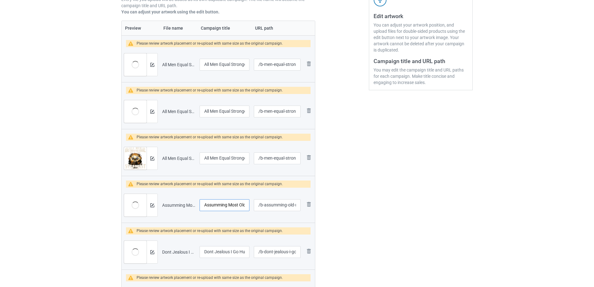
scroll to position [0, 72]
drag, startPoint x: 212, startPoint y: 203, endPoint x: 391, endPoint y: 203, distance: 179.0
click at [391, 203] on div "Campaign to duplicate Just The Tip I Promise Hunting Gift Original Artwork 4377…" at bounding box center [297, 243] width 360 height 649
drag, startPoint x: 213, startPoint y: 160, endPoint x: 386, endPoint y: 160, distance: 173.1
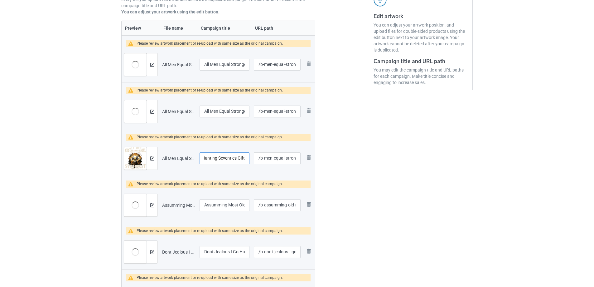
click at [386, 160] on div "Campaign to duplicate Just The Tip I Promise Hunting Gift Original Artwork 4377…" at bounding box center [297, 243] width 360 height 649
click at [155, 158] on div at bounding box center [152, 158] width 11 height 22
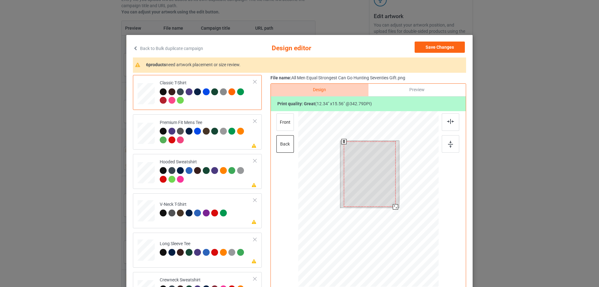
click at [393, 207] on div at bounding box center [395, 206] width 5 height 5
click at [384, 175] on div at bounding box center [370, 173] width 52 height 65
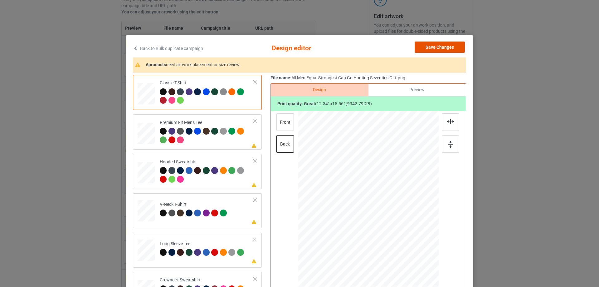
click at [445, 47] on button "Save Changes" at bounding box center [439, 46] width 50 height 11
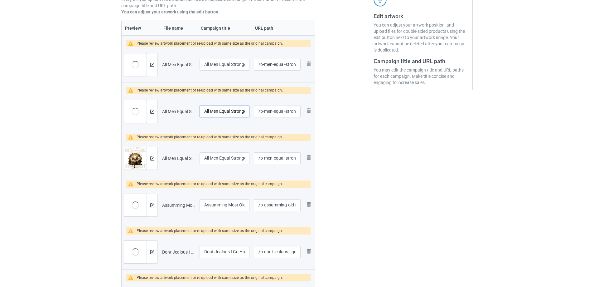
scroll to position [0, 63]
drag, startPoint x: 219, startPoint y: 108, endPoint x: 397, endPoint y: 115, distance: 178.2
click at [397, 115] on div "Campaign to duplicate Just The Tip I Promise Hunting Gift Original Artwork 4377…" at bounding box center [297, 243] width 360 height 649
click at [156, 108] on div at bounding box center [152, 111] width 11 height 22
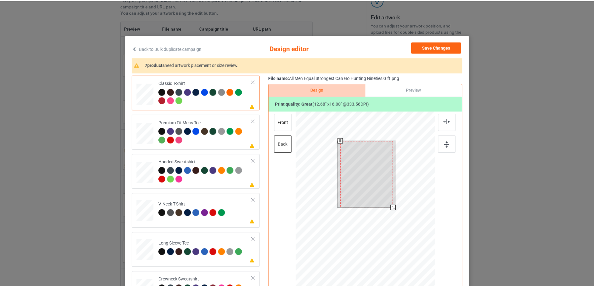
scroll to position [31, 0]
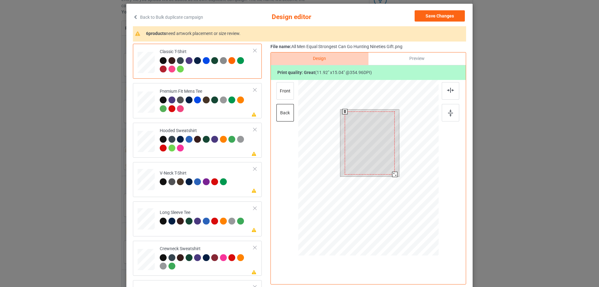
click at [392, 176] on div at bounding box center [394, 174] width 5 height 5
click at [441, 15] on button "Save Changes" at bounding box center [439, 15] width 50 height 11
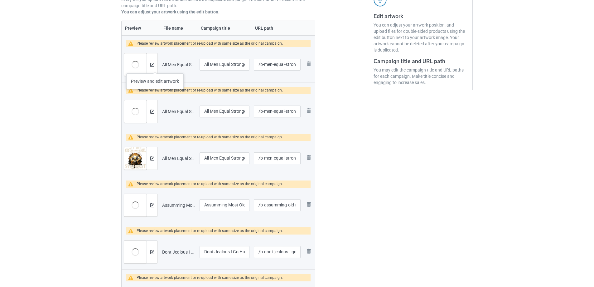
click at [155, 67] on div at bounding box center [152, 64] width 11 height 22
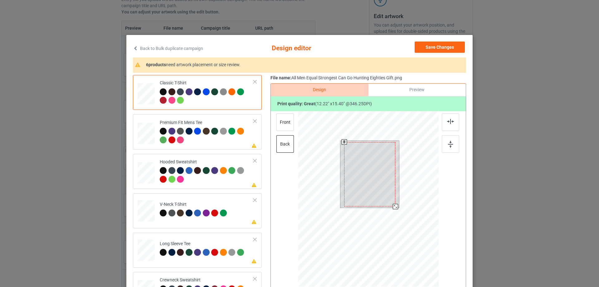
click at [393, 206] on div at bounding box center [395, 206] width 5 height 5
click at [432, 51] on button "Save Changes" at bounding box center [439, 46] width 50 height 11
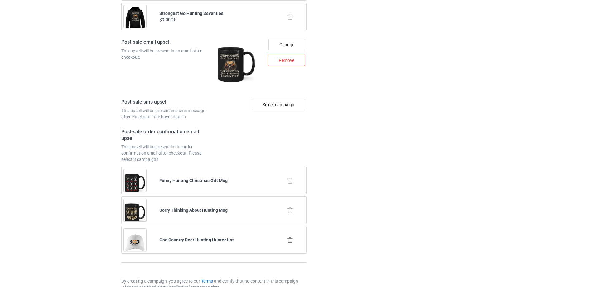
scroll to position [1320, 0]
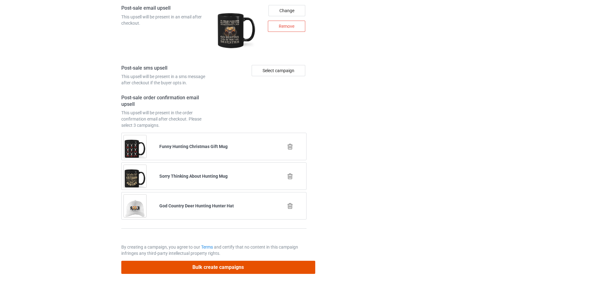
click at [186, 264] on button "Bulk create campaigns" at bounding box center [218, 266] width 194 height 13
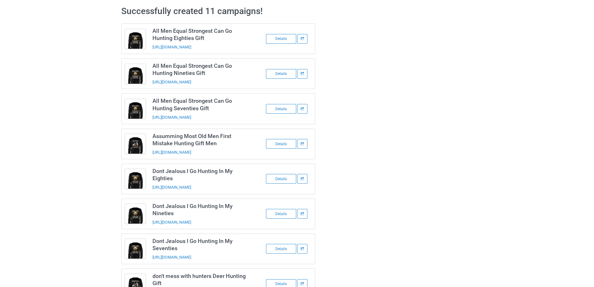
scroll to position [0, 0]
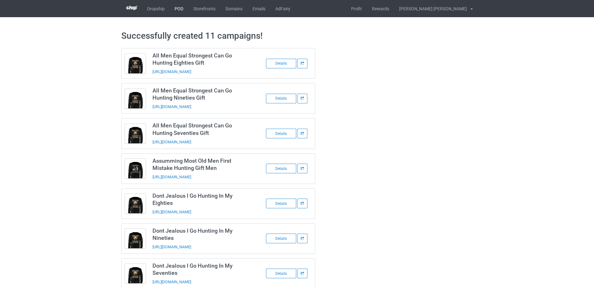
click at [184, 9] on link "POD" at bounding box center [179, 8] width 19 height 17
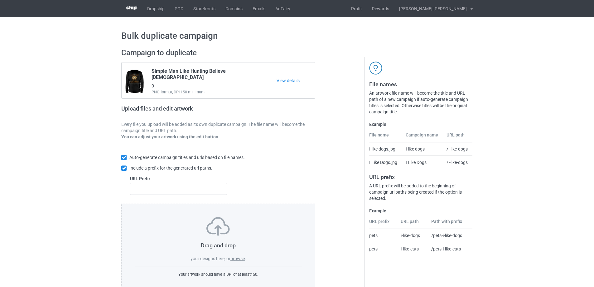
click at [238, 259] on label "browse" at bounding box center [237, 258] width 14 height 5
click at [0, 0] on input "browse" at bounding box center [0, 0] width 0 height 0
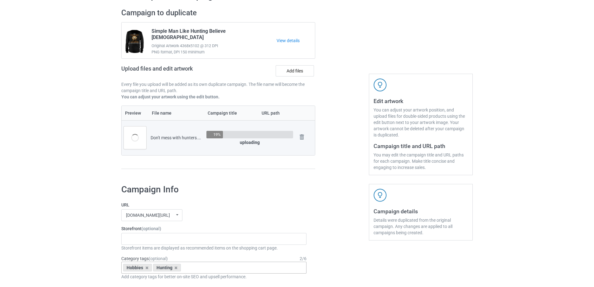
scroll to position [94, 0]
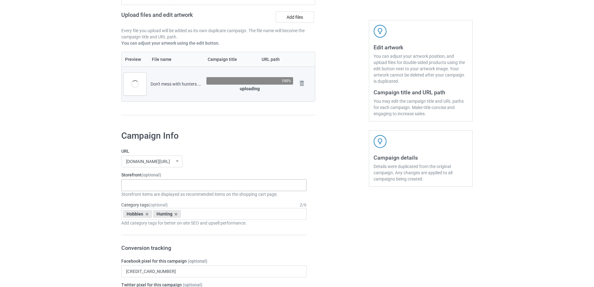
click at [154, 186] on div "Gifts For Bikers No Hobby [DATE] Hide And Seek World Champion Sasquatch I Love …" at bounding box center [213, 185] width 185 height 12
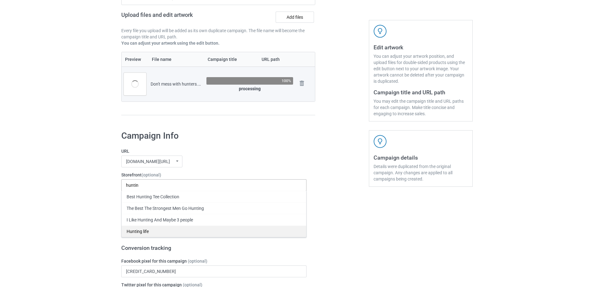
type input "huntin"
click at [132, 232] on div "Hunting life" at bounding box center [214, 231] width 185 height 12
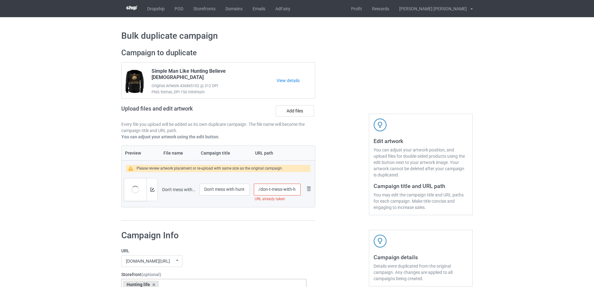
click at [261, 191] on input "/don-t-mess-with-hunters" at bounding box center [277, 189] width 47 height 12
click at [273, 191] on input "/b-don-t-mess-with-hunters" at bounding box center [277, 189] width 47 height 12
type input "/b-dont-mess-with-hunters"
click at [152, 191] on img at bounding box center [152, 189] width 4 height 4
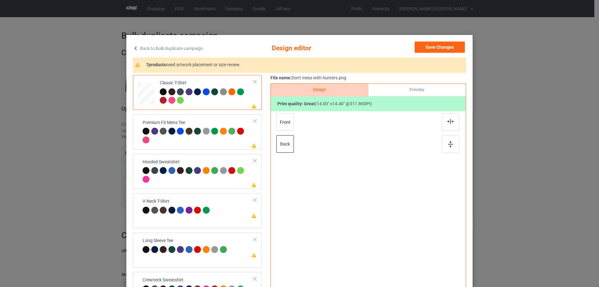
scroll to position [31, 0]
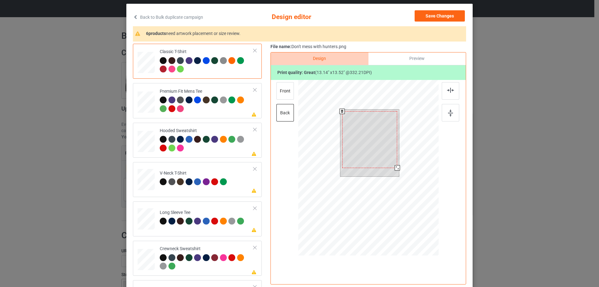
drag, startPoint x: 397, startPoint y: 169, endPoint x: 392, endPoint y: 169, distance: 4.4
click at [394, 169] on div at bounding box center [396, 167] width 5 height 5
click at [377, 141] on div at bounding box center [369, 137] width 55 height 57
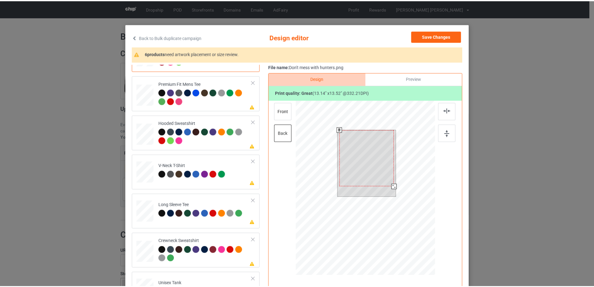
scroll to position [0, 0]
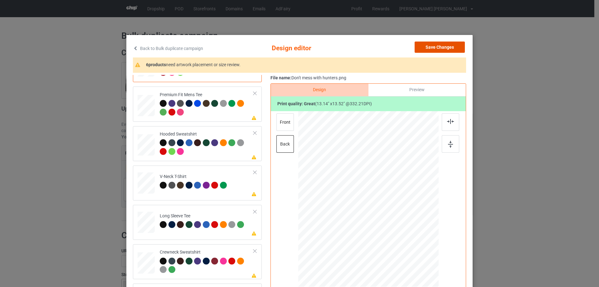
click at [427, 45] on button "Save Changes" at bounding box center [439, 46] width 50 height 11
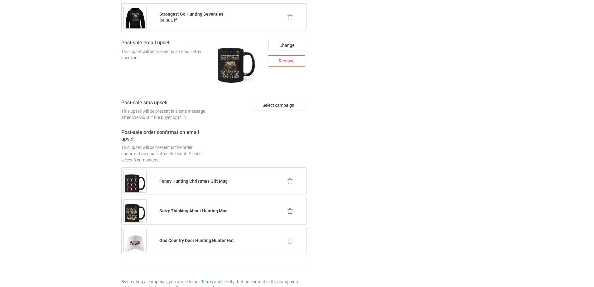
scroll to position [853, 0]
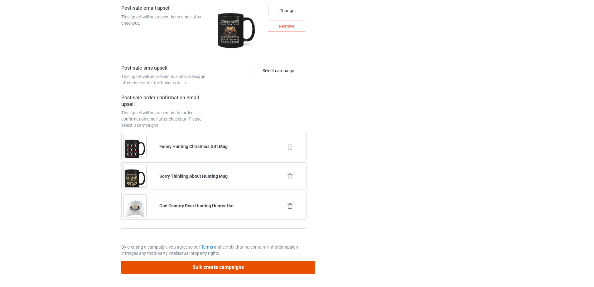
click at [219, 268] on button "Bulk create campaigns" at bounding box center [218, 266] width 194 height 13
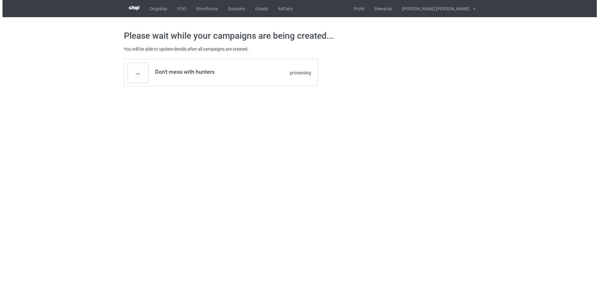
scroll to position [0, 0]
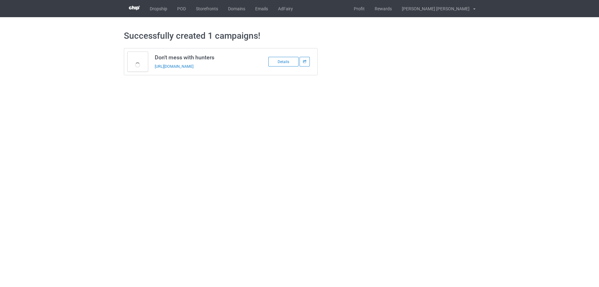
drag, startPoint x: 184, startPoint y: 66, endPoint x: 263, endPoint y: 52, distance: 80.7
click at [180, 8] on link "POD" at bounding box center [181, 8] width 19 height 17
